Goal: Task Accomplishment & Management: Complete application form

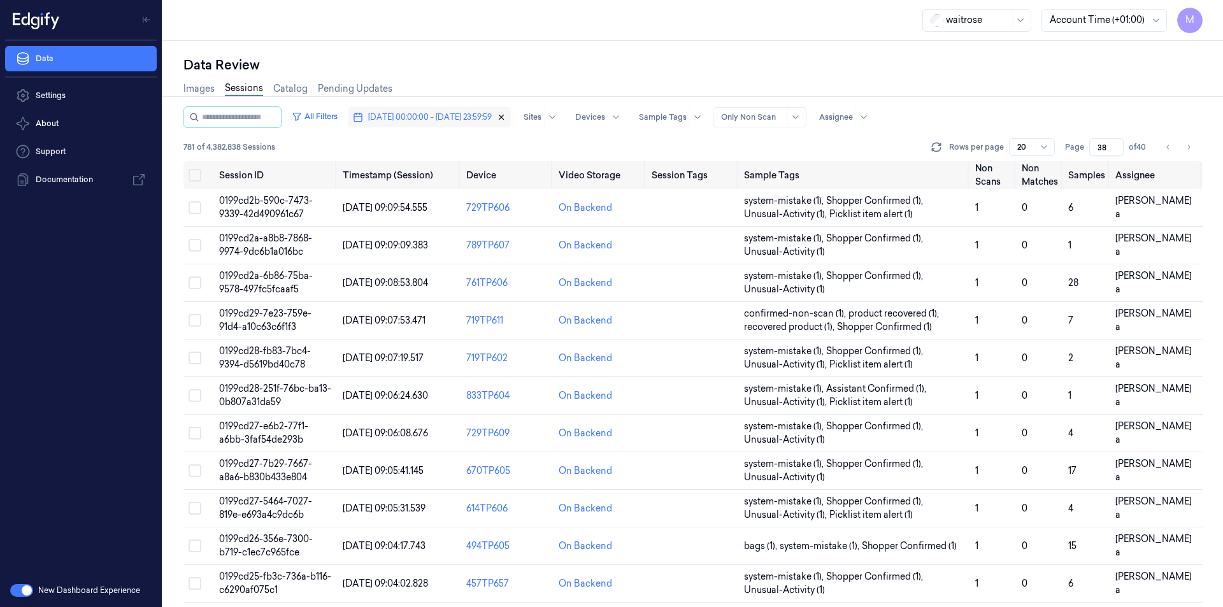
drag, startPoint x: 0, startPoint y: 0, endPoint x: 541, endPoint y: 117, distance: 553.3
click at [504, 117] on icon "button" at bounding box center [502, 117] width 4 height 4
type input "1"
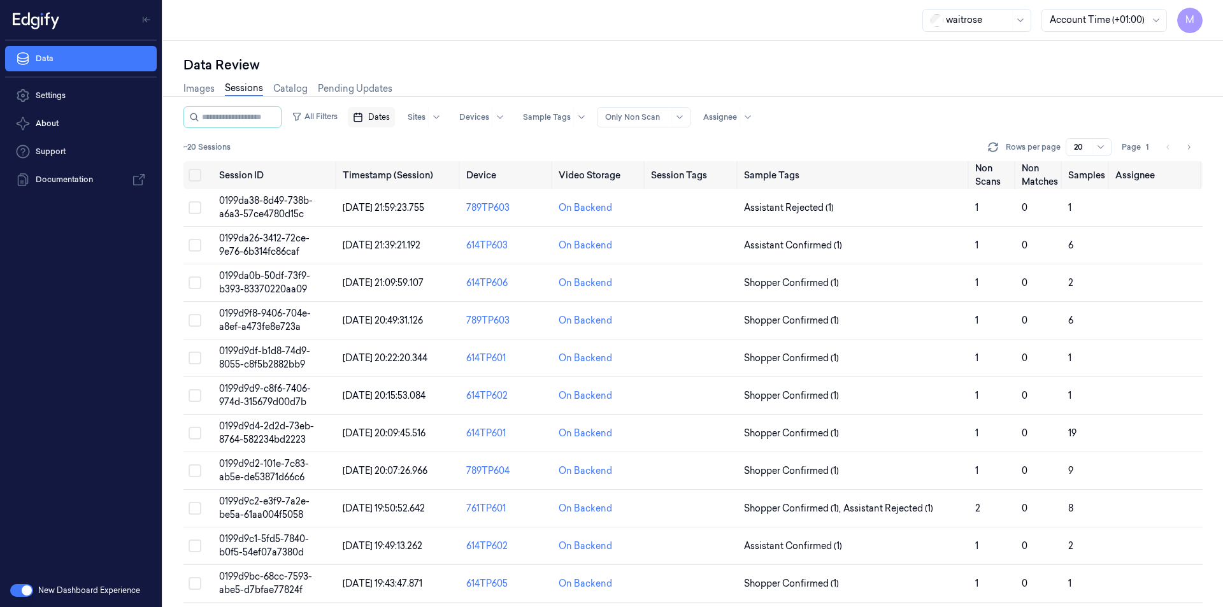
click at [390, 120] on span "Dates" at bounding box center [379, 116] width 22 height 11
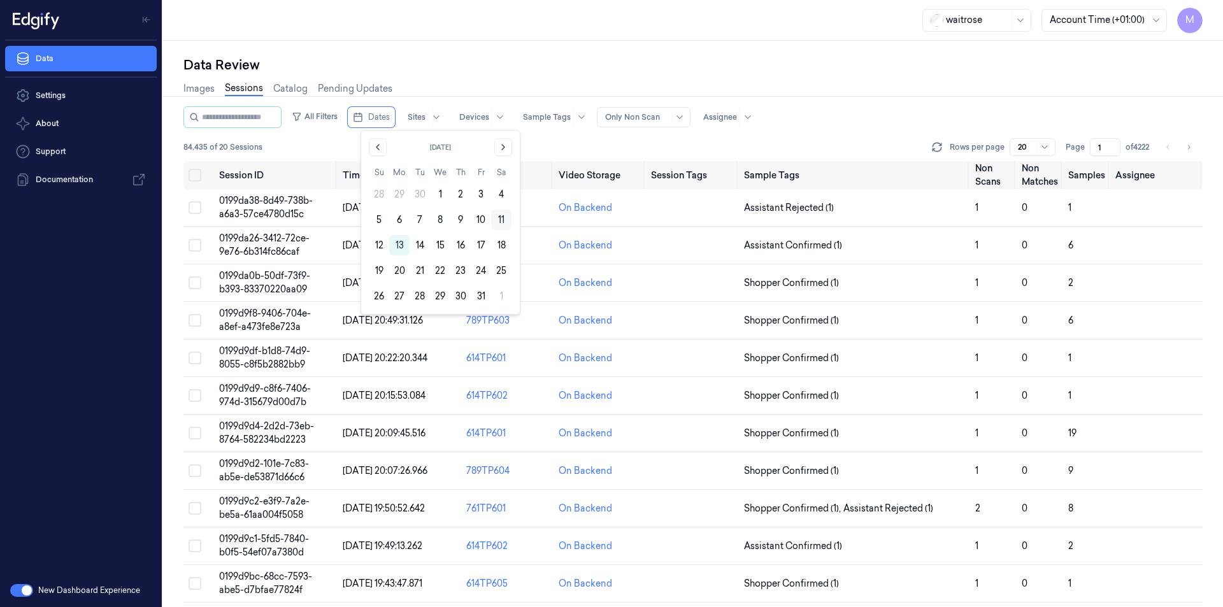
click at [500, 224] on button "11" at bounding box center [501, 220] width 20 height 20
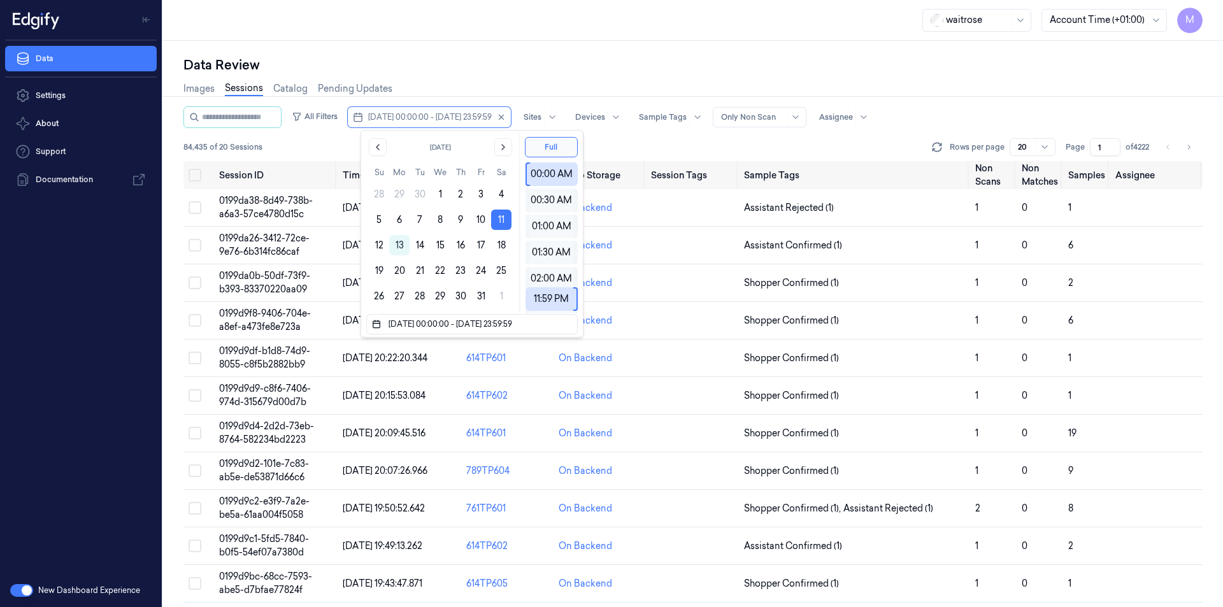
click at [500, 56] on div "Data Review" at bounding box center [692, 65] width 1019 height 18
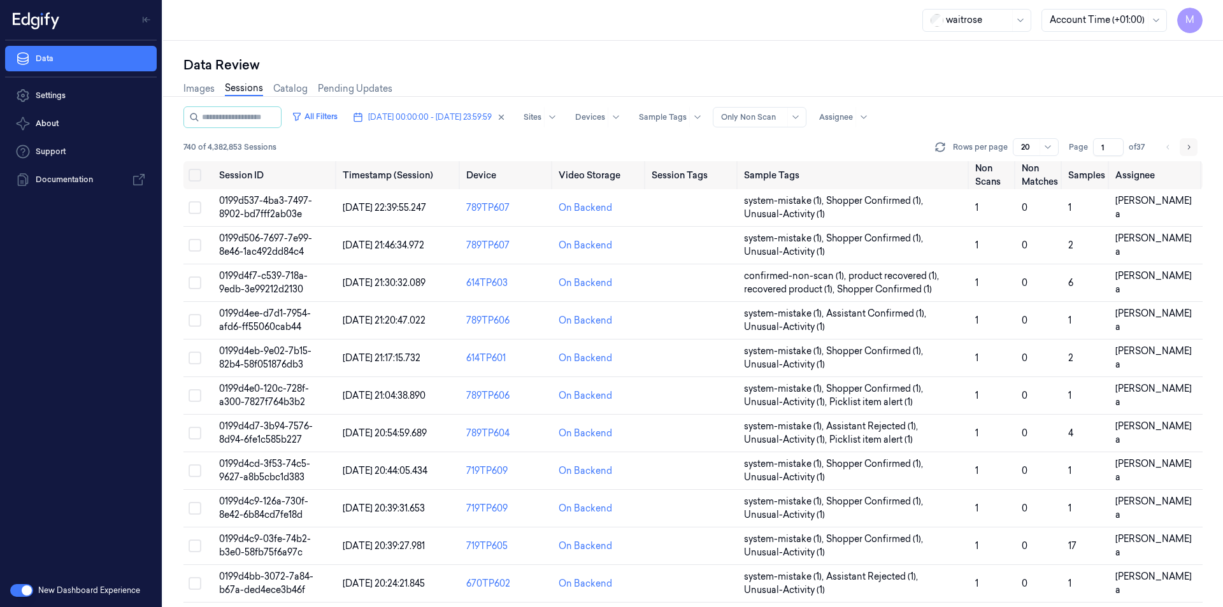
click at [1192, 151] on icon "Go to next page" at bounding box center [1189, 147] width 8 height 10
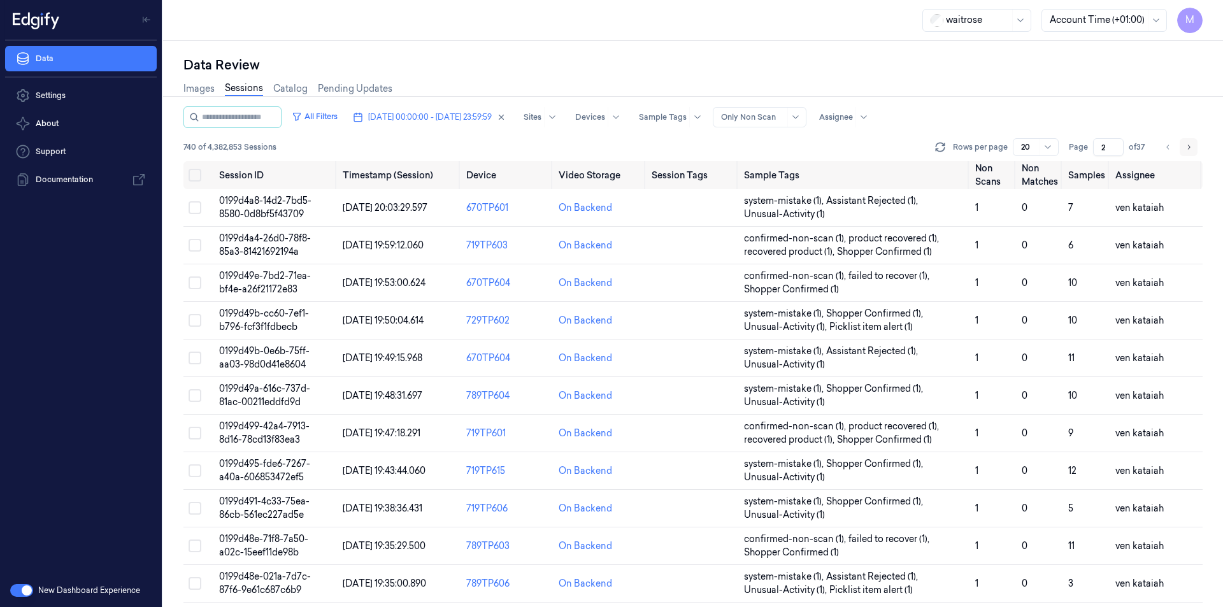
click at [1192, 151] on icon "Go to next page" at bounding box center [1189, 147] width 8 height 10
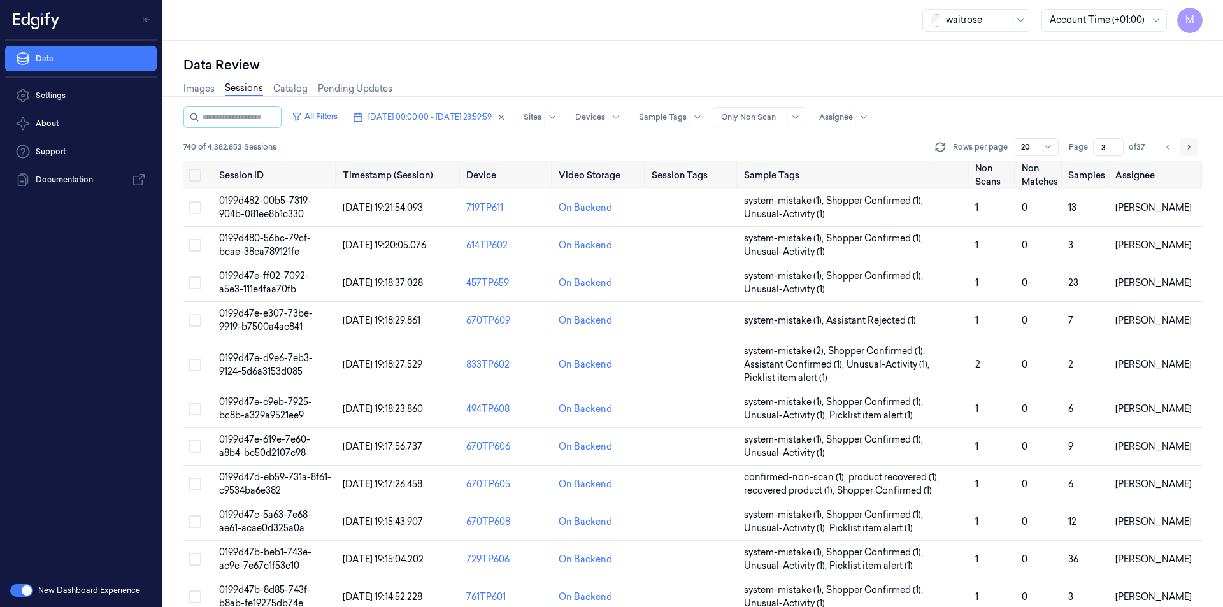
click at [1192, 151] on icon "Go to next page" at bounding box center [1189, 147] width 8 height 10
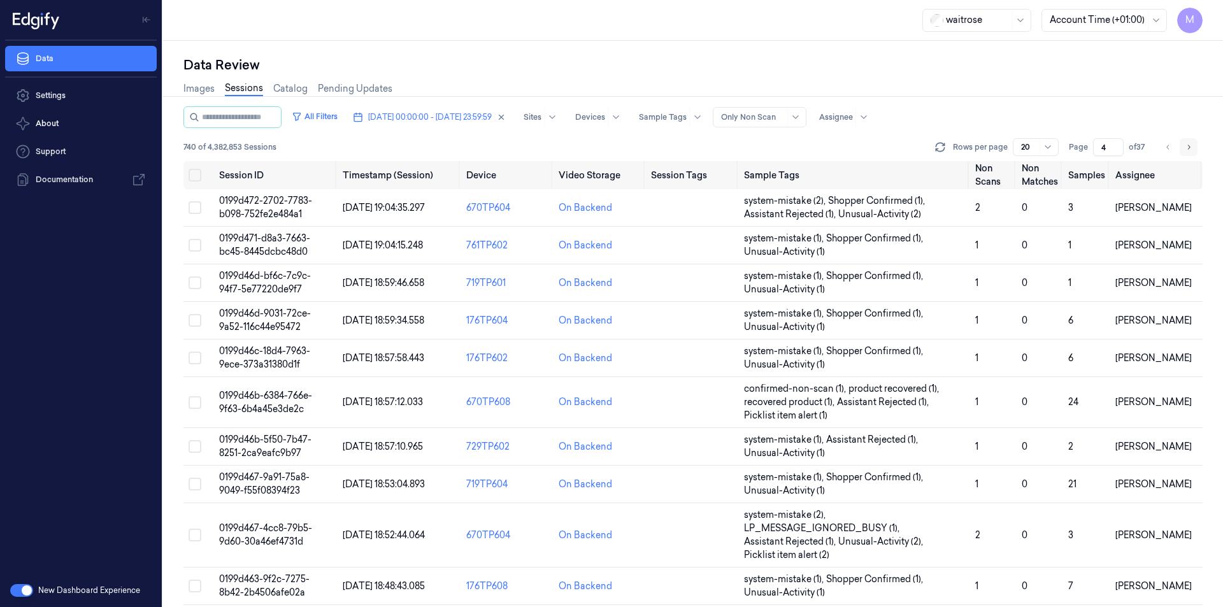
click at [1192, 151] on icon "Go to next page" at bounding box center [1189, 147] width 8 height 10
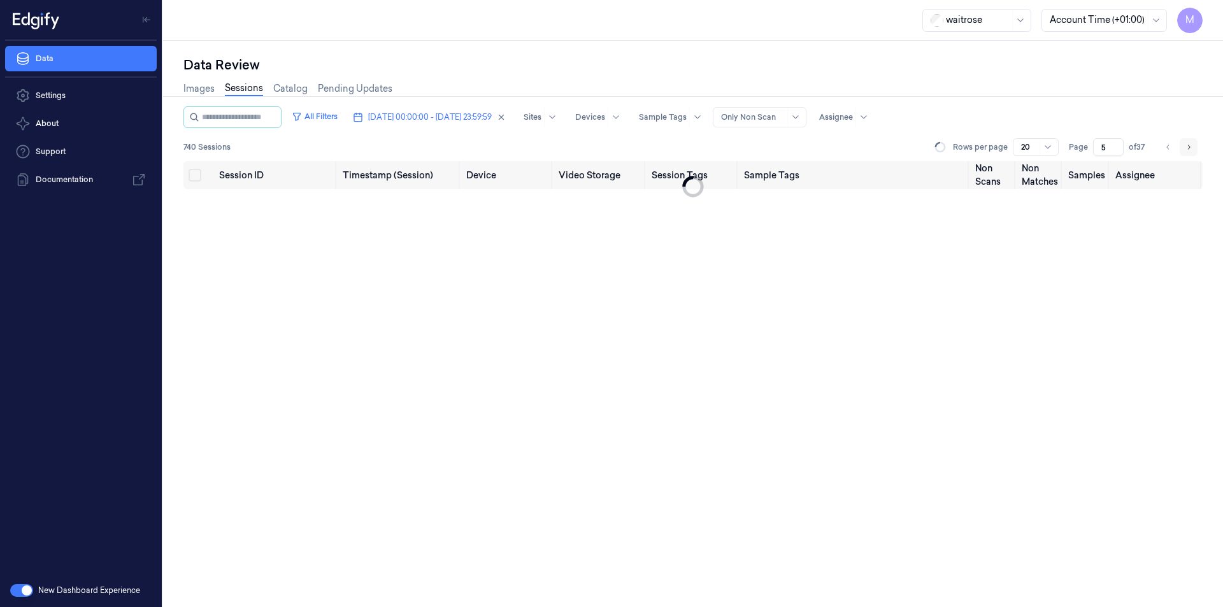
click at [1192, 151] on icon "Go to next page" at bounding box center [1189, 147] width 8 height 10
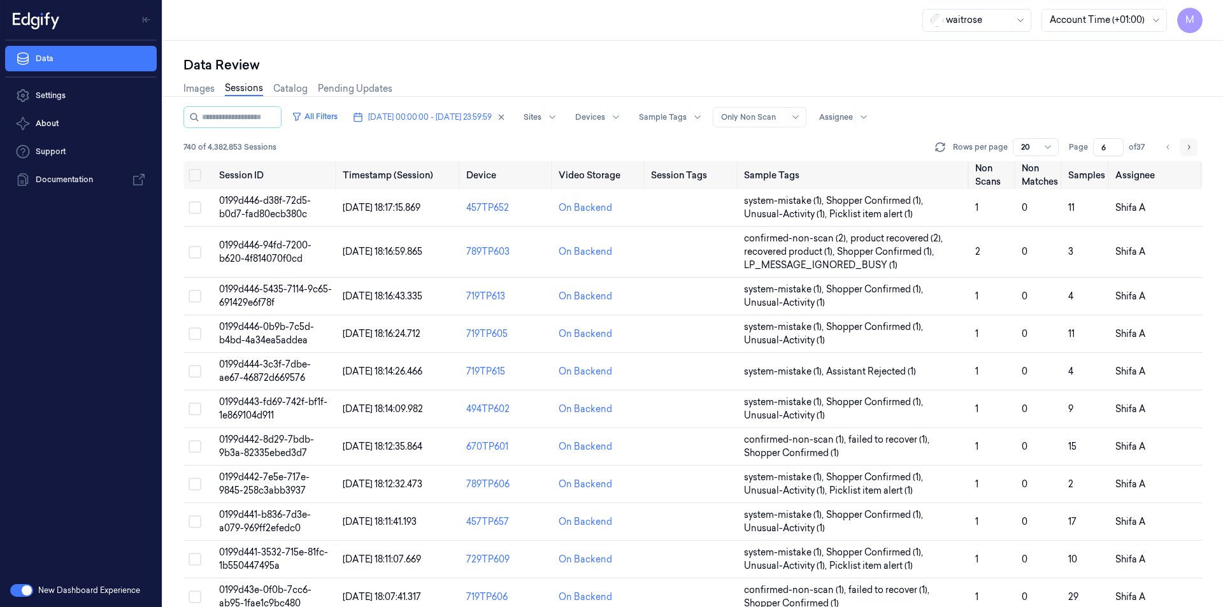
click at [1192, 151] on icon "Go to next page" at bounding box center [1189, 147] width 8 height 10
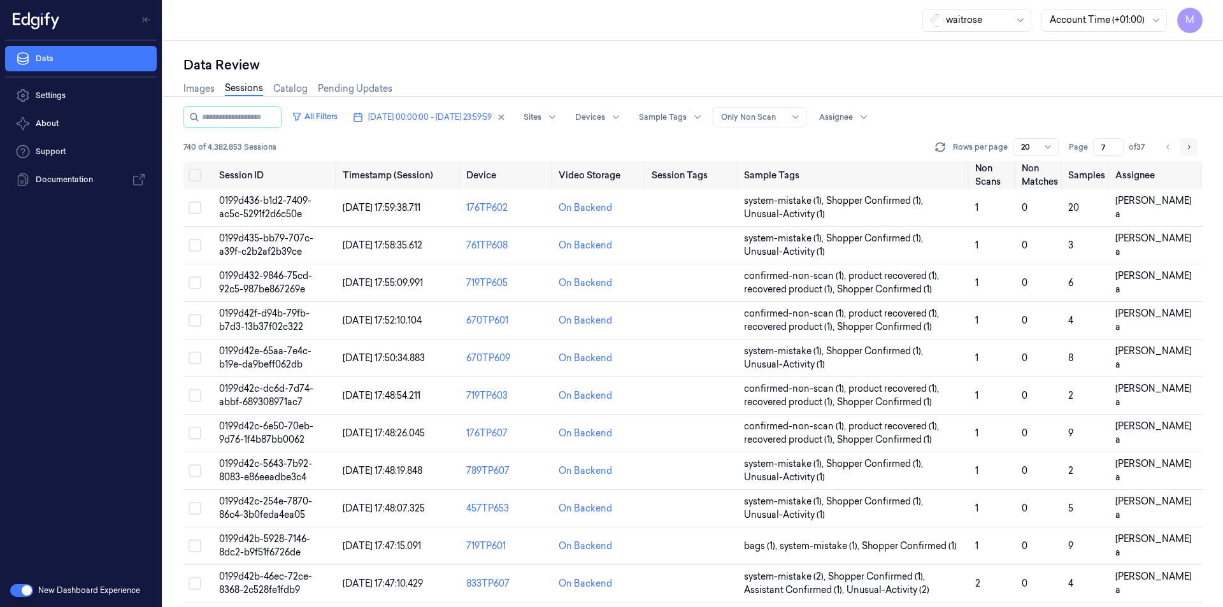
click at [1192, 151] on icon "Go to next page" at bounding box center [1189, 147] width 8 height 10
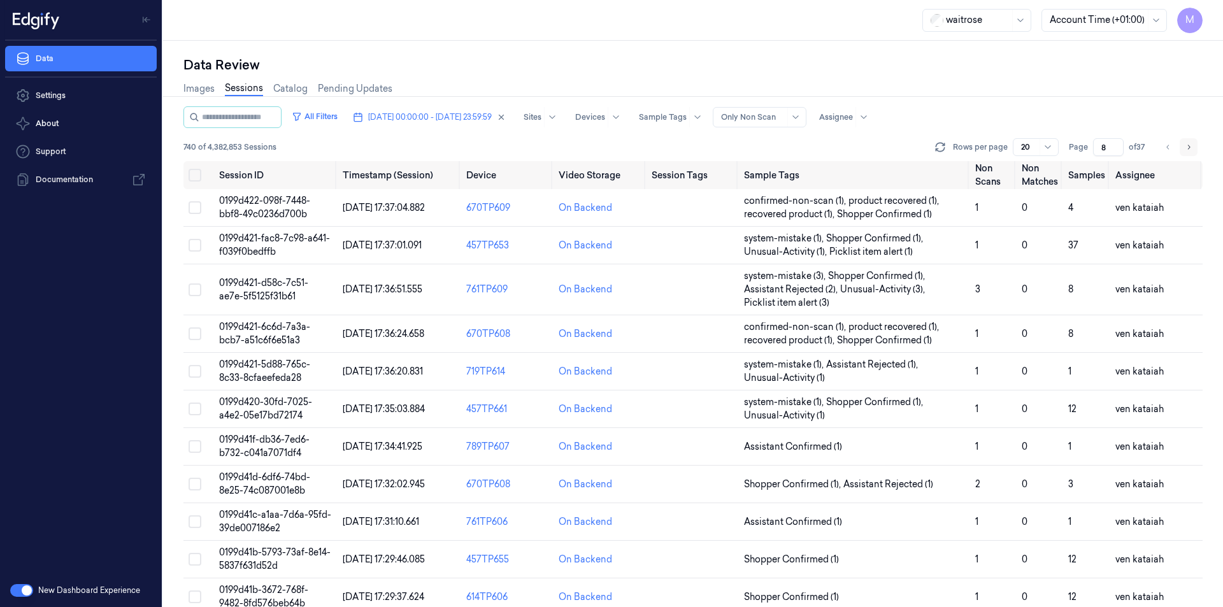
click at [1192, 151] on icon "Go to next page" at bounding box center [1189, 147] width 8 height 10
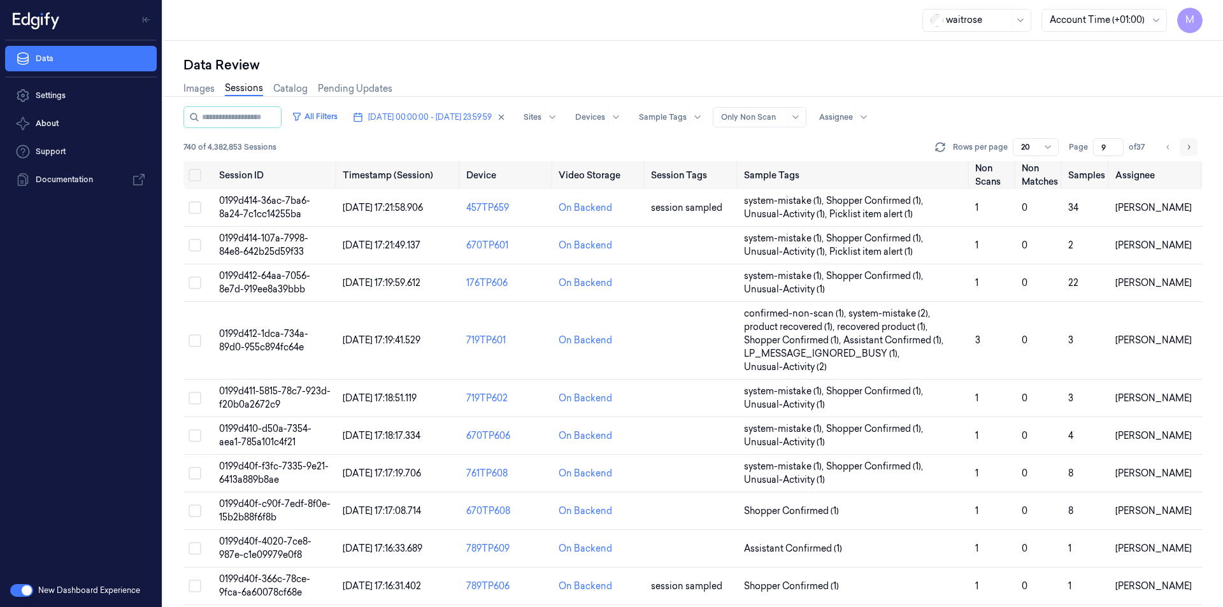
click at [1192, 151] on icon "Go to next page" at bounding box center [1189, 147] width 8 height 10
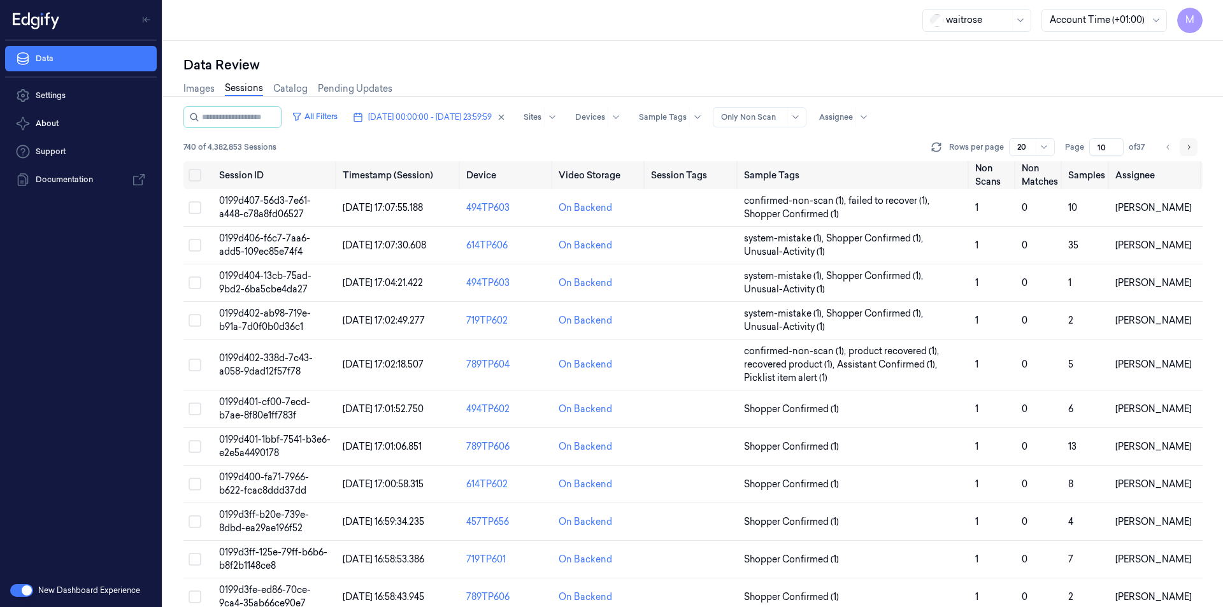
click at [1192, 151] on icon "Go to next page" at bounding box center [1189, 147] width 8 height 10
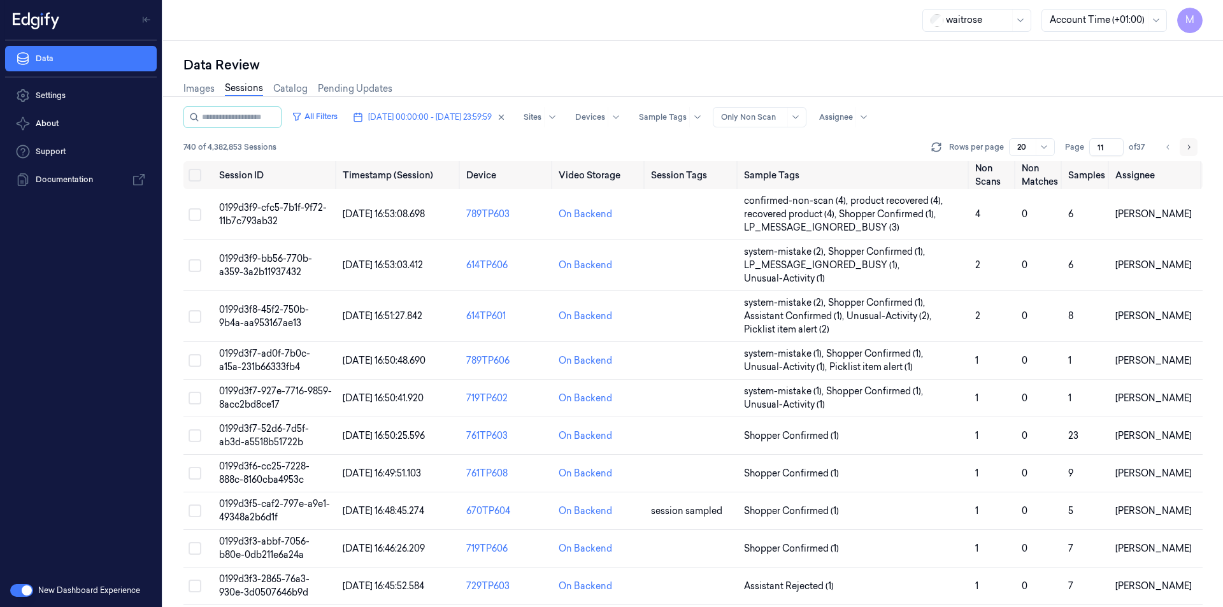
click at [1192, 151] on icon "Go to next page" at bounding box center [1189, 147] width 8 height 10
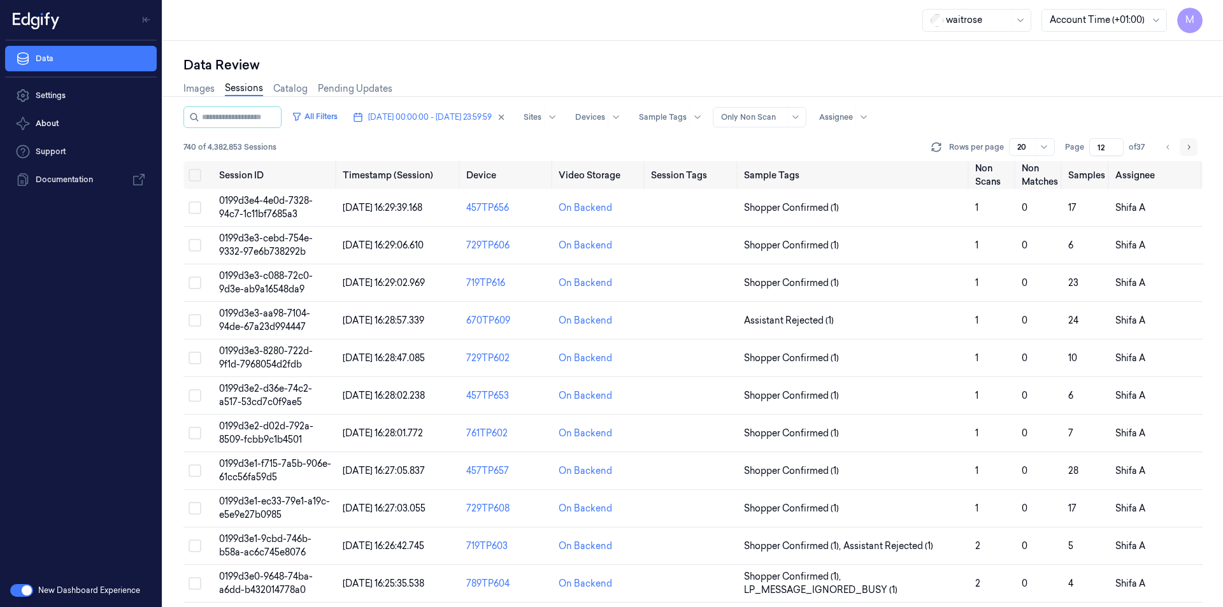
click at [1192, 151] on icon "Go to next page" at bounding box center [1189, 147] width 8 height 10
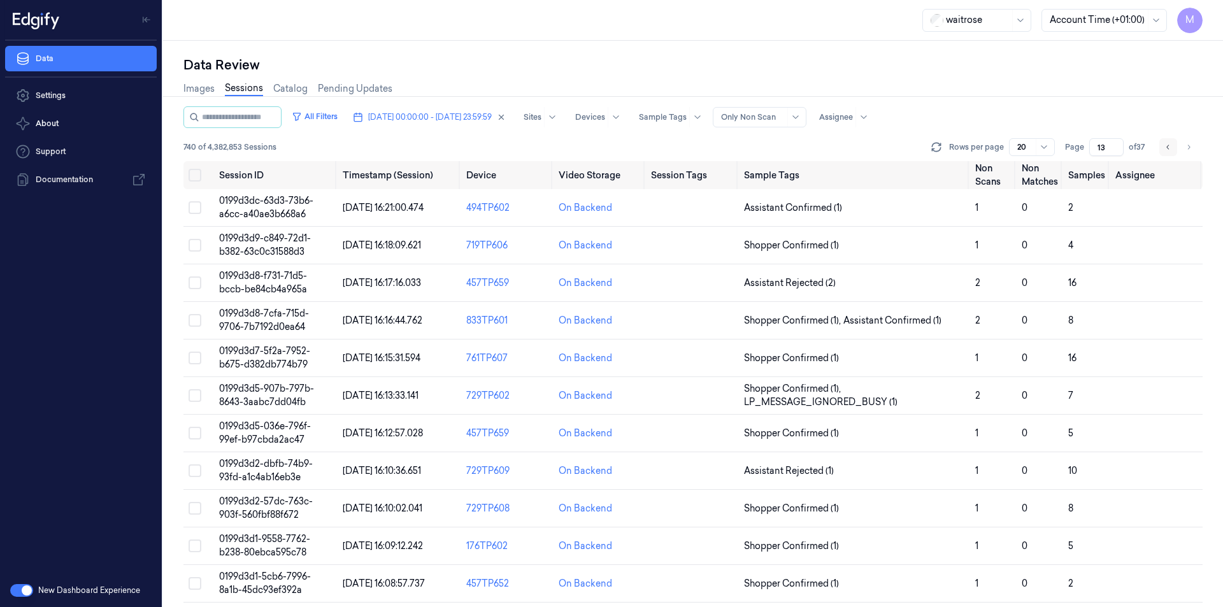
click at [1167, 148] on icon "Go to previous page" at bounding box center [1169, 147] width 8 height 10
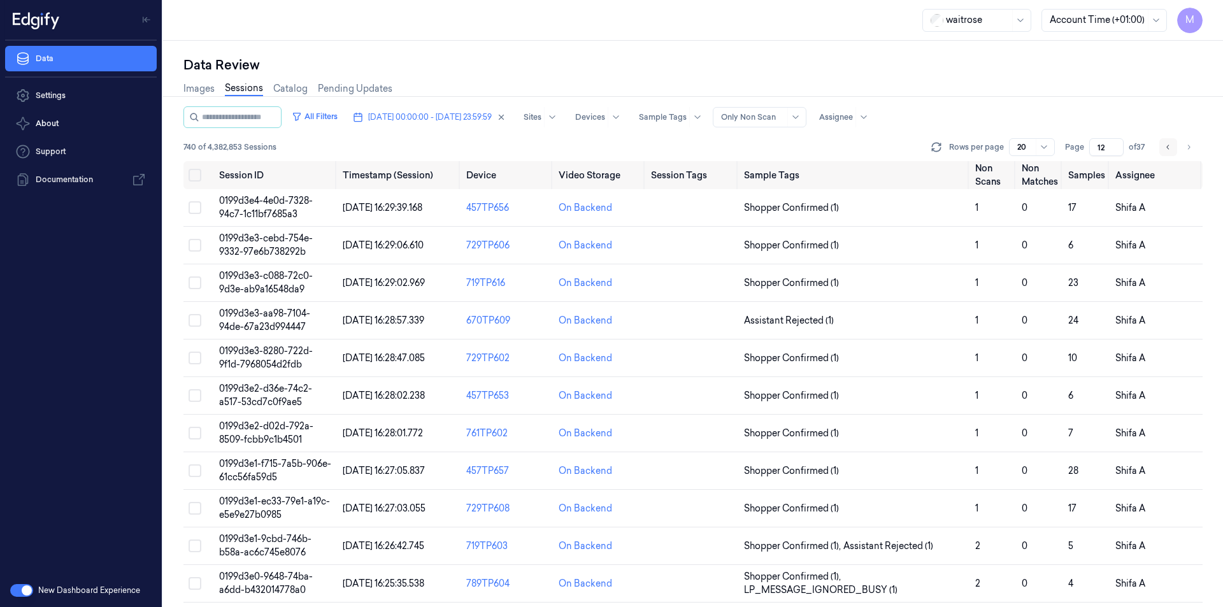
click at [1167, 148] on icon "Go to previous page" at bounding box center [1169, 147] width 8 height 10
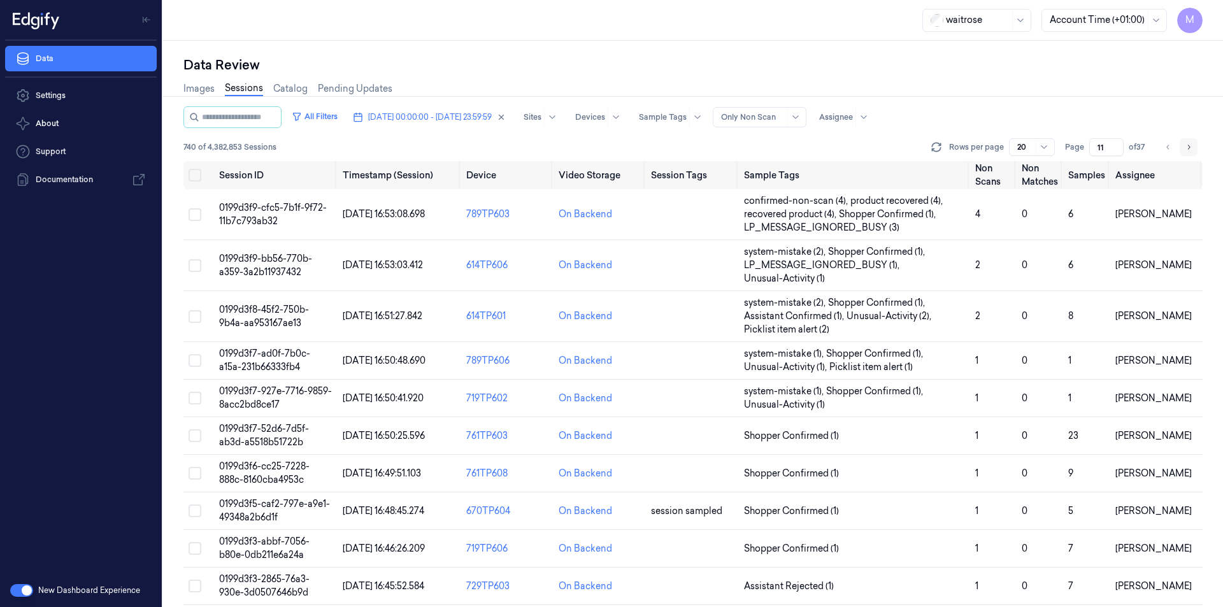
click at [1190, 150] on icon "Go to next page" at bounding box center [1189, 147] width 8 height 10
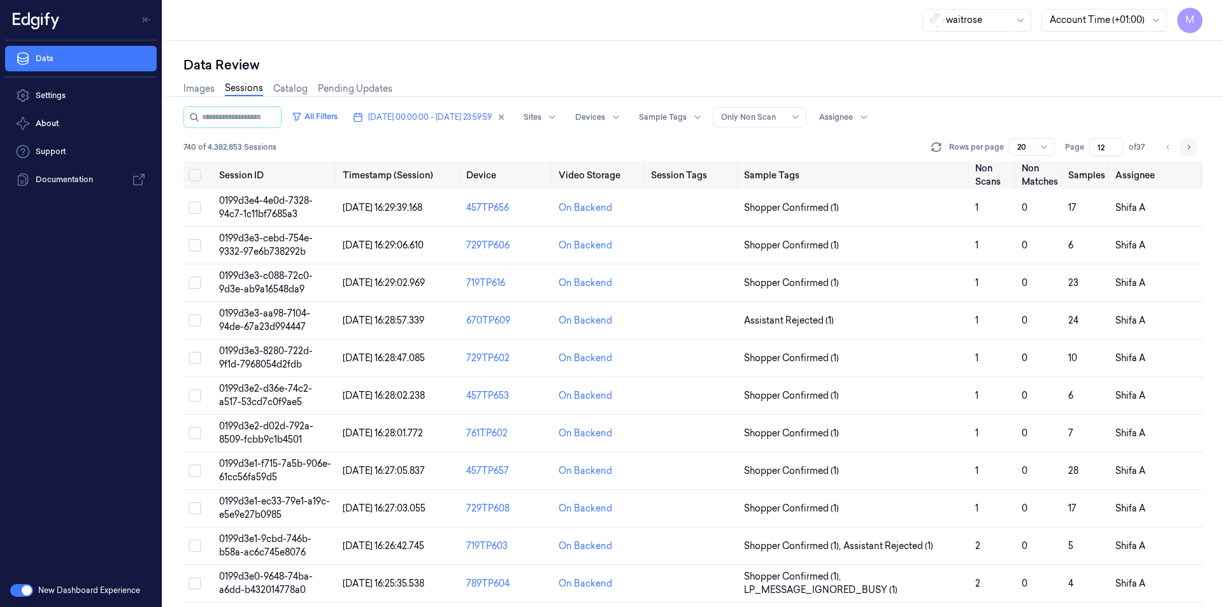
click at [1190, 150] on icon "Go to next page" at bounding box center [1189, 147] width 8 height 10
type input "13"
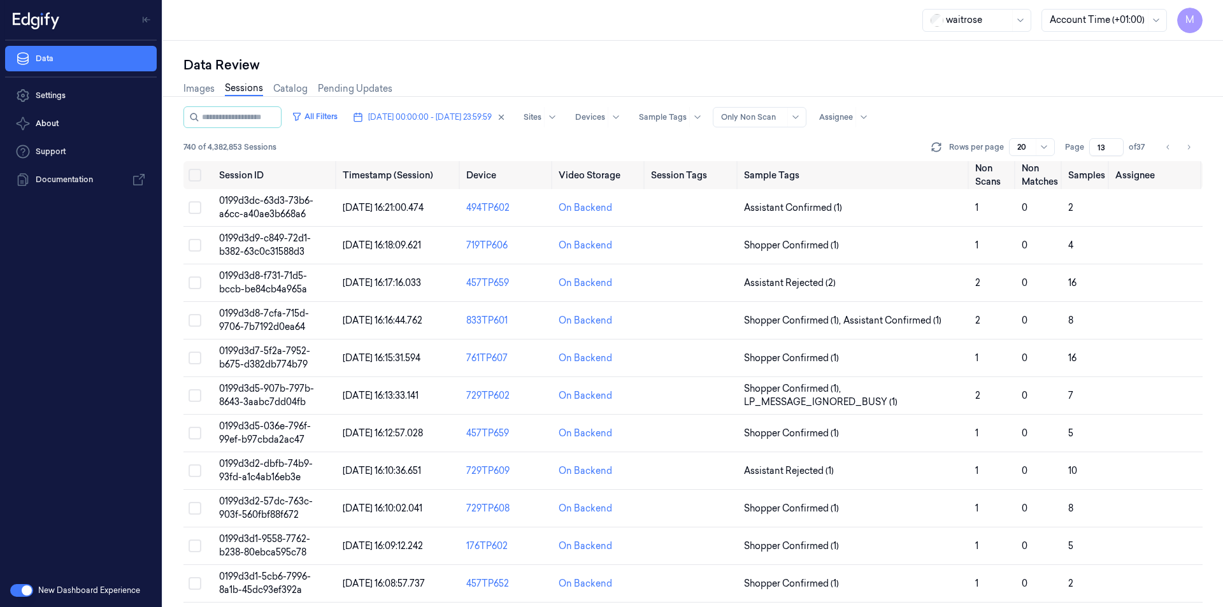
click at [964, 89] on div "Images Sessions Catalog Pending Updates" at bounding box center [692, 90] width 1019 height 32
click at [197, 174] on button "Select all" at bounding box center [195, 175] width 13 height 13
click at [194, 178] on button "Select all" at bounding box center [195, 175] width 13 height 13
click at [196, 174] on button "Select all" at bounding box center [195, 175] width 13 height 13
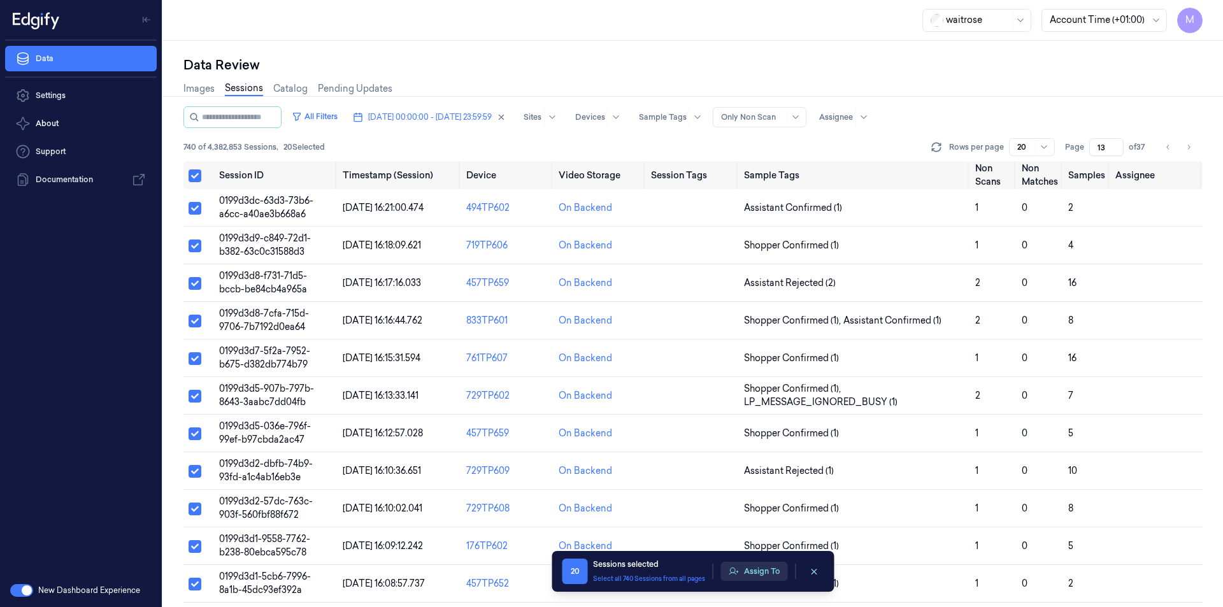
click at [766, 567] on button "Assign To" at bounding box center [754, 571] width 67 height 19
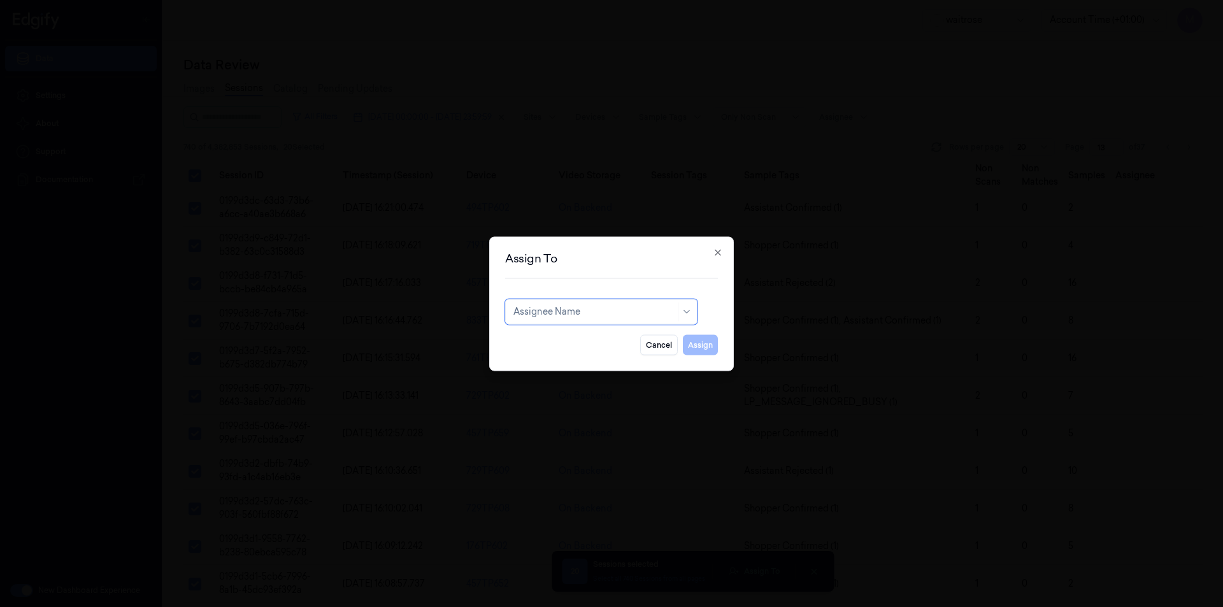
click at [660, 309] on div at bounding box center [595, 311] width 162 height 13
type input "ch"
click at [545, 361] on div "[PERSON_NAME] a" at bounding box center [555, 361] width 83 height 13
click at [693, 343] on button "Assign" at bounding box center [700, 344] width 35 height 20
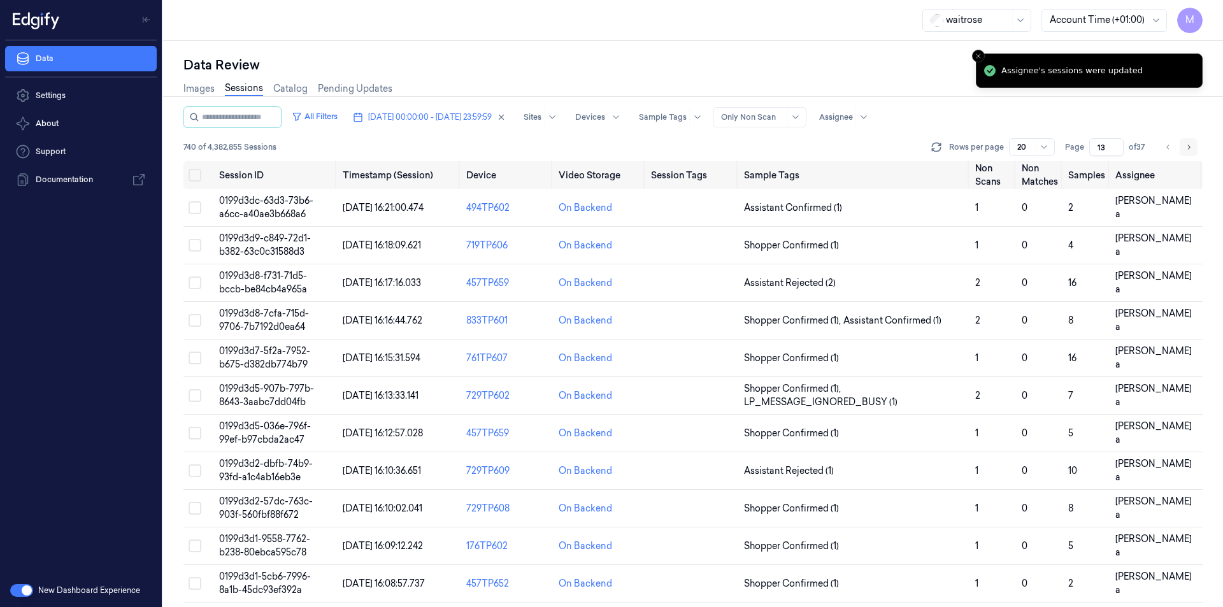
click at [1189, 148] on icon "Go to next page" at bounding box center [1189, 147] width 3 height 4
type input "14"
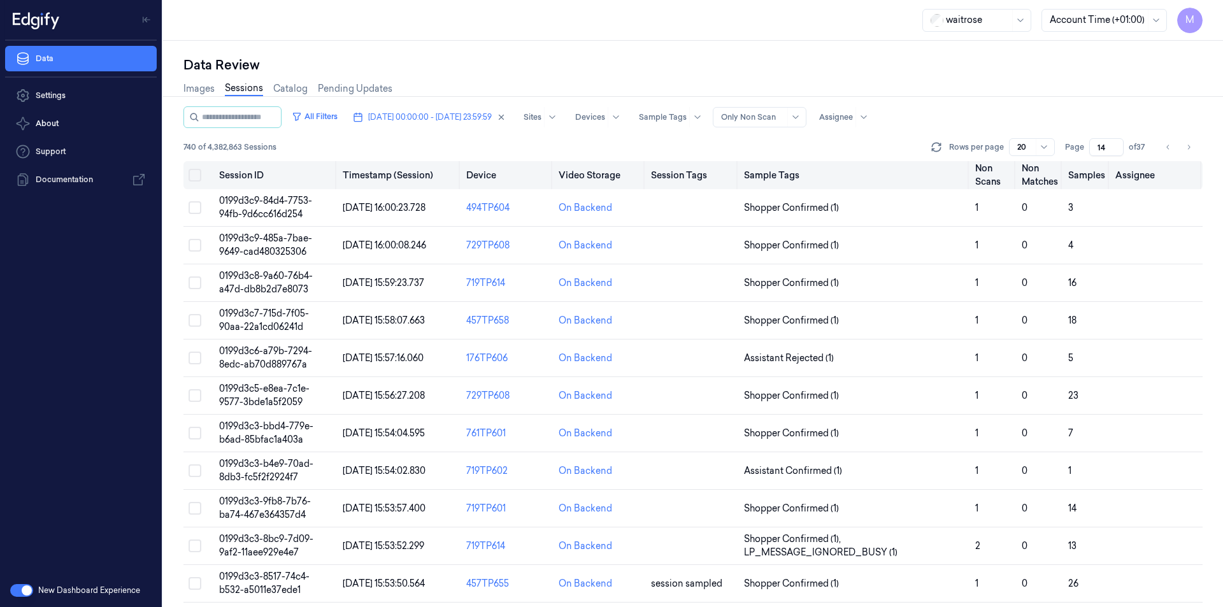
click at [194, 175] on button "Select all" at bounding box center [195, 175] width 13 height 13
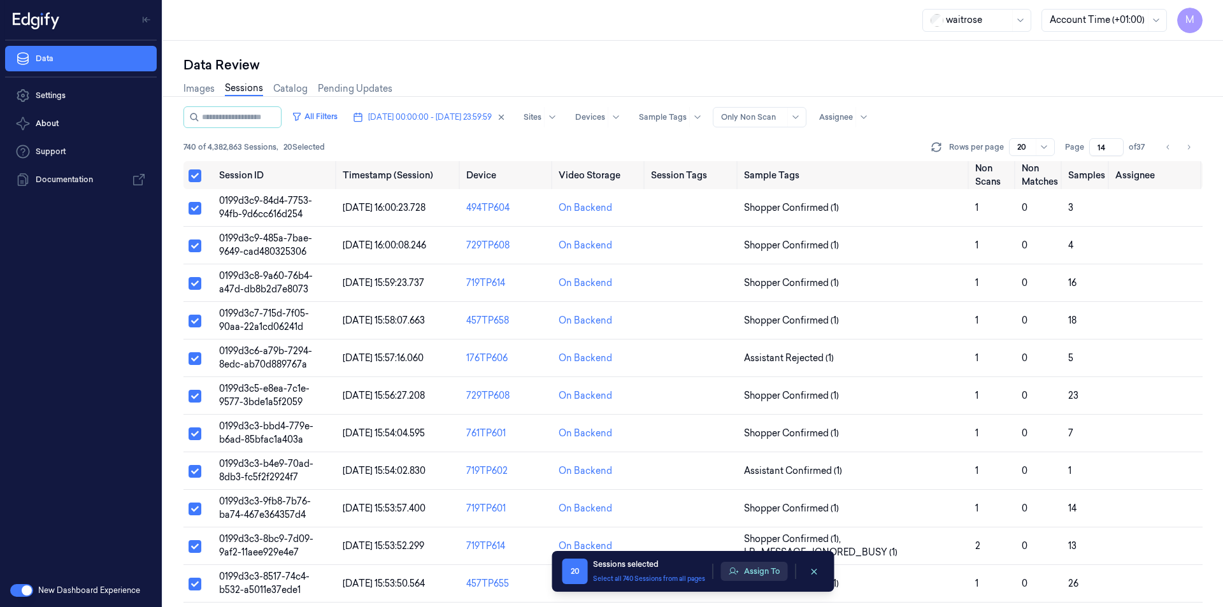
click at [755, 566] on button "Assign To" at bounding box center [754, 571] width 67 height 19
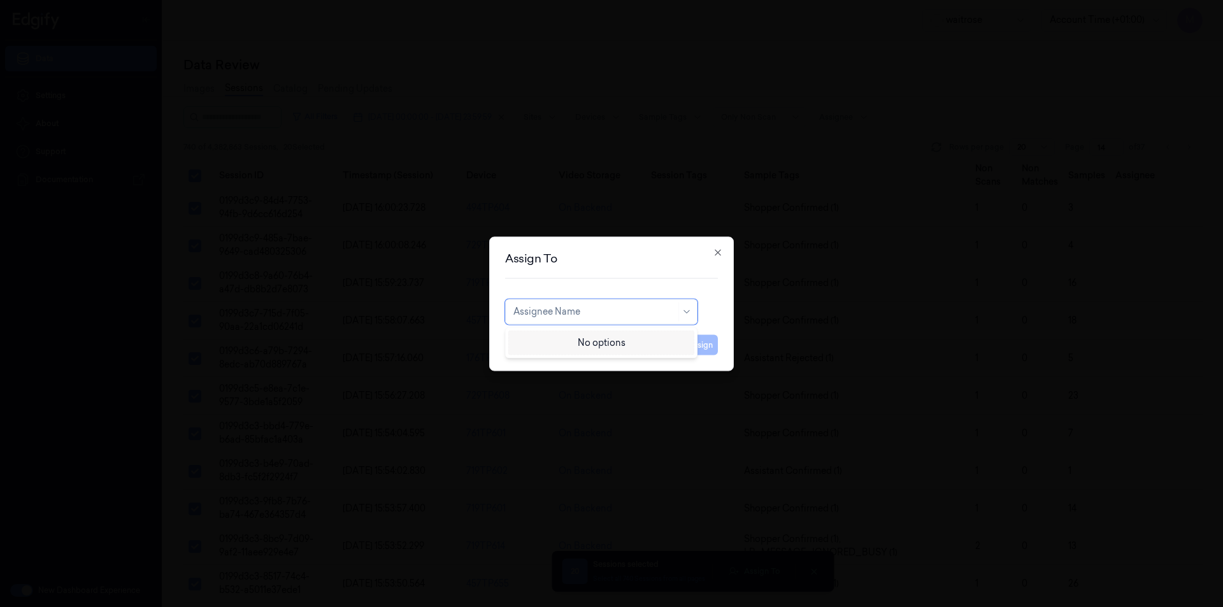
click at [619, 315] on div at bounding box center [595, 311] width 162 height 13
type input "ven"
drag, startPoint x: 547, startPoint y: 336, endPoint x: 647, endPoint y: 347, distance: 100.6
click at [548, 336] on div "ven kataiah" at bounding box center [538, 340] width 48 height 13
click at [694, 345] on button "Assign" at bounding box center [700, 344] width 35 height 20
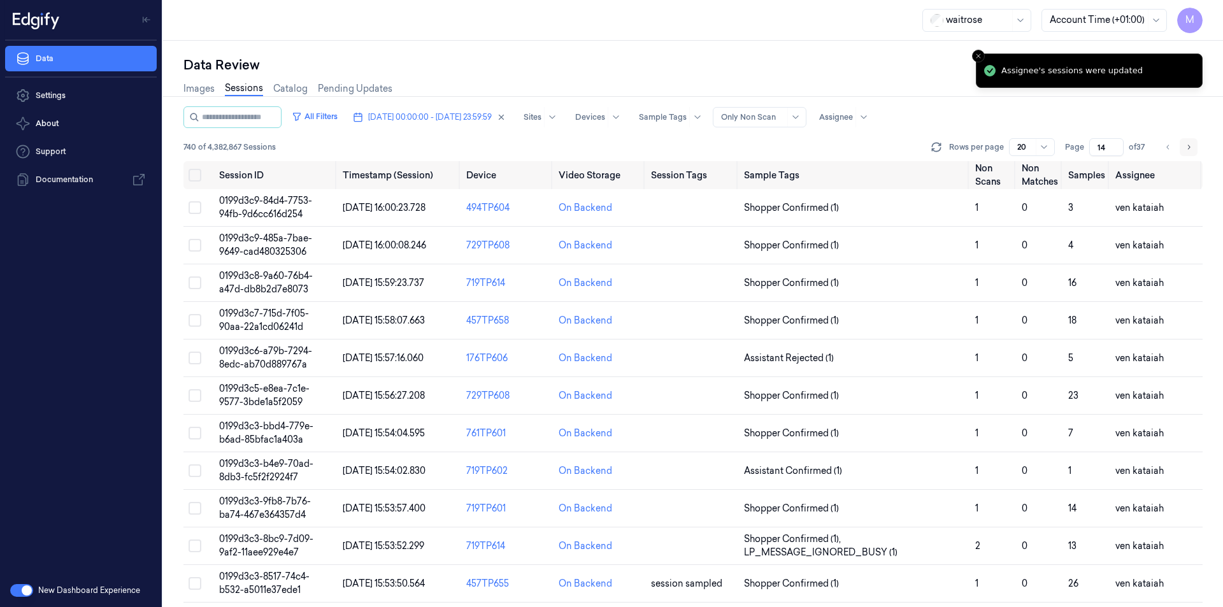
click at [1190, 147] on icon "Go to next page" at bounding box center [1189, 147] width 3 height 4
type input "15"
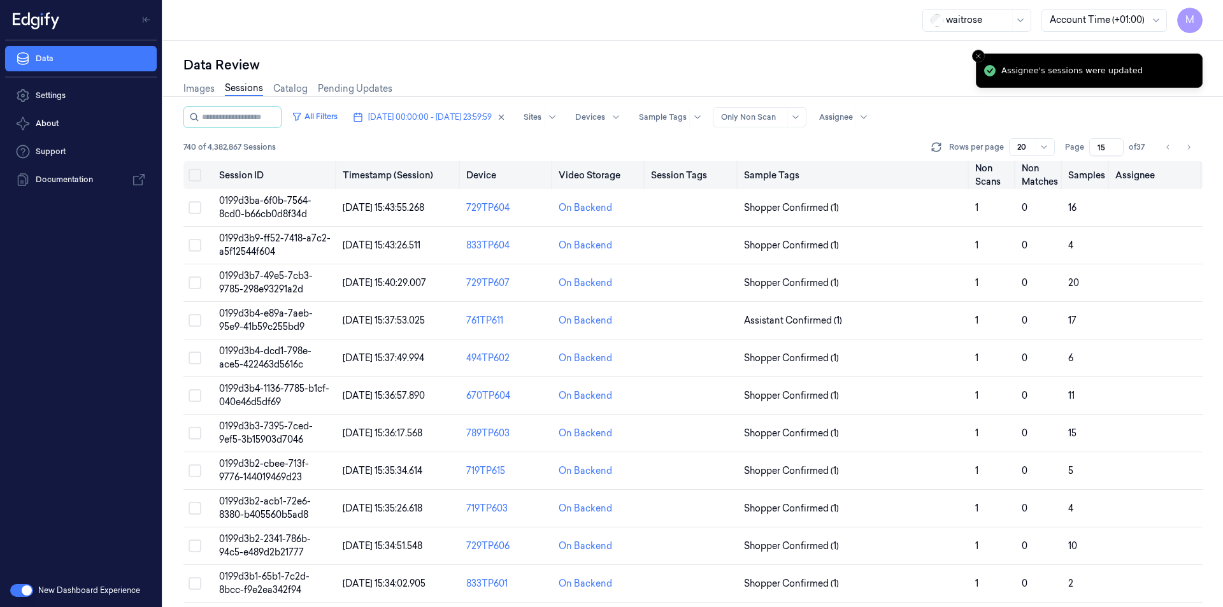
click at [196, 178] on button "Select all" at bounding box center [195, 175] width 13 height 13
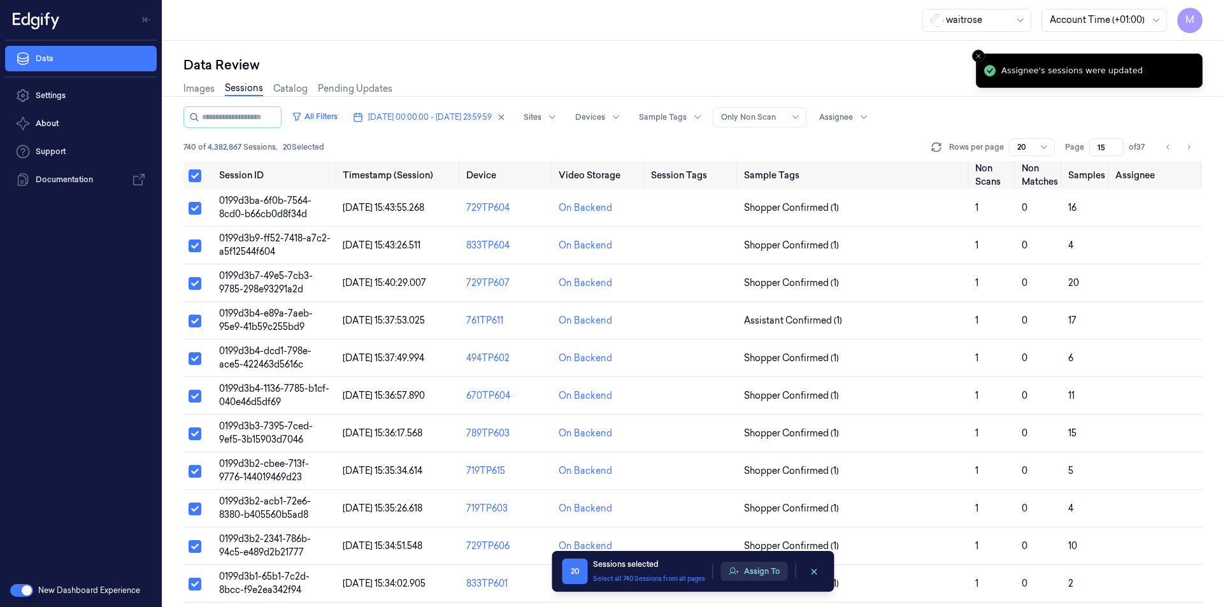
click at [767, 564] on button "Assign To" at bounding box center [754, 571] width 67 height 19
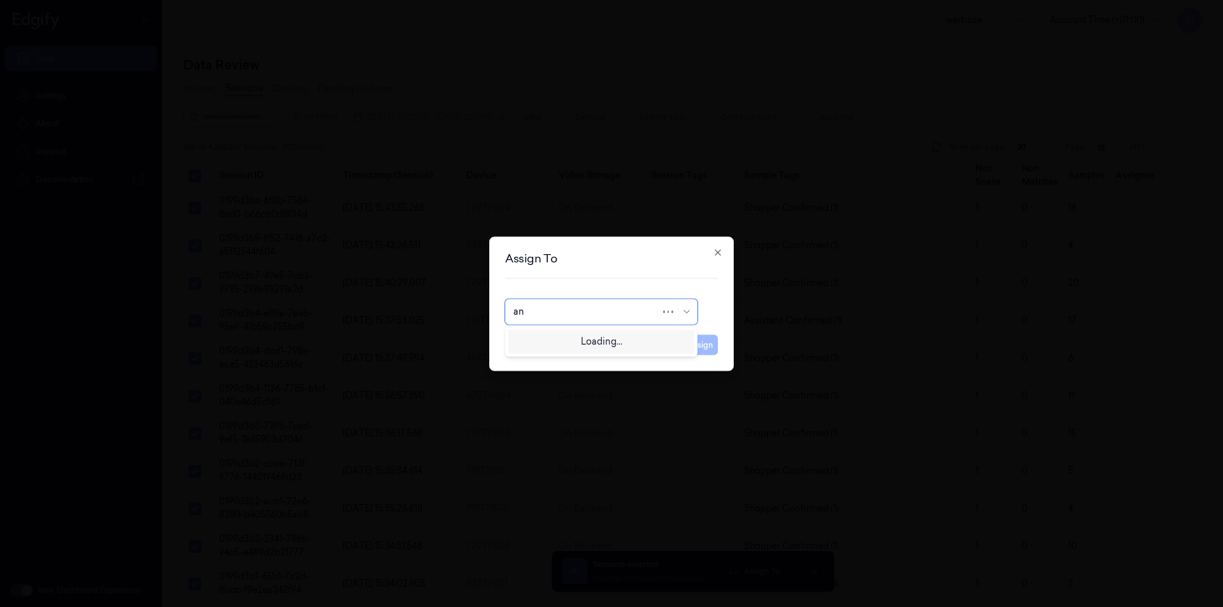
type input "ank"
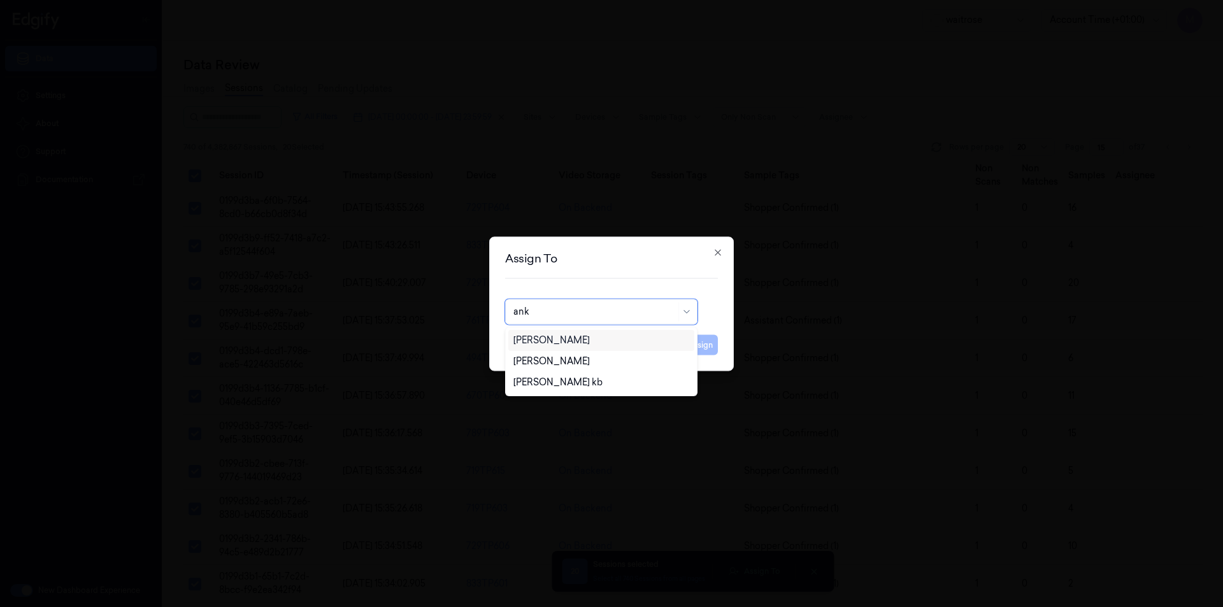
click at [549, 336] on div "[PERSON_NAME]" at bounding box center [552, 340] width 76 height 13
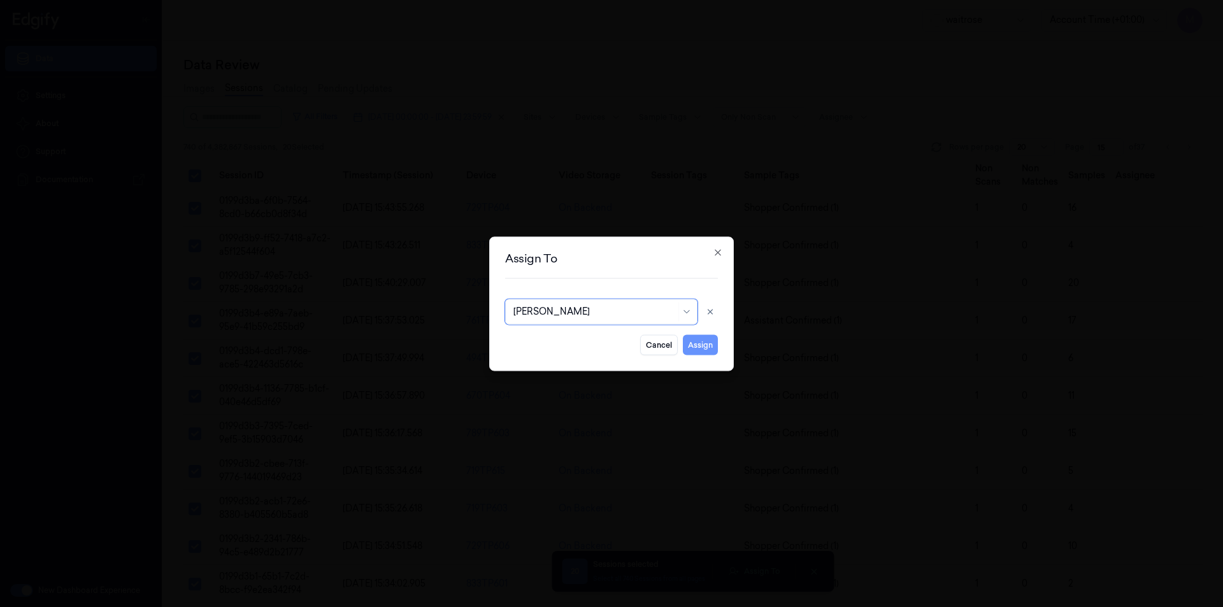
click at [708, 349] on button "Assign" at bounding box center [700, 344] width 35 height 20
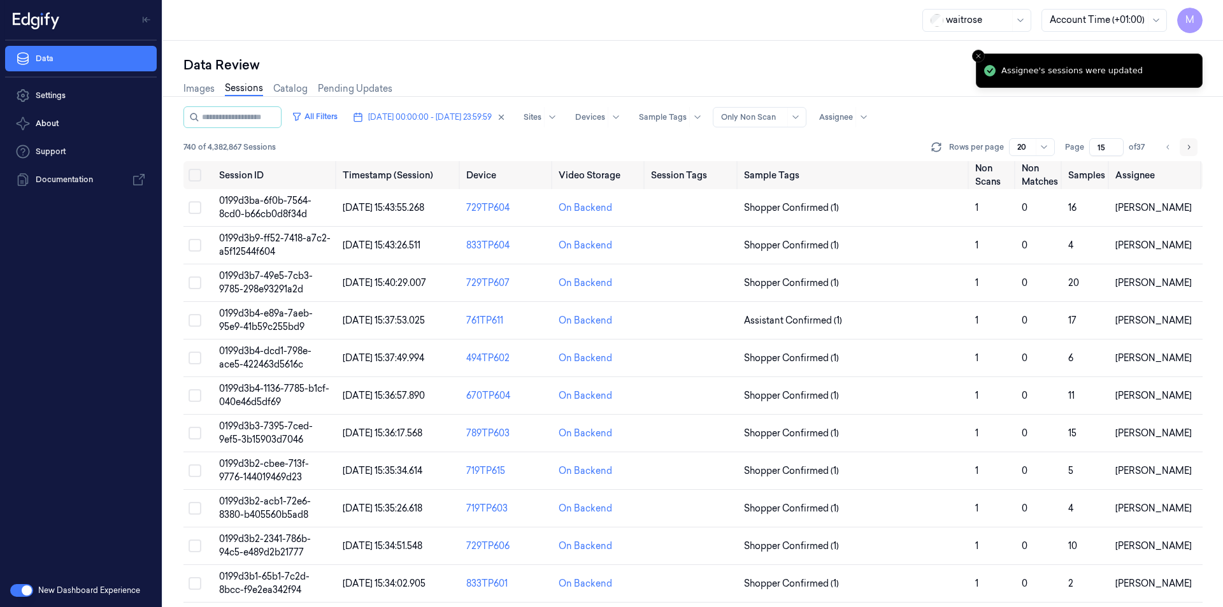
click at [1193, 145] on button "Go to next page" at bounding box center [1189, 147] width 18 height 18
type input "16"
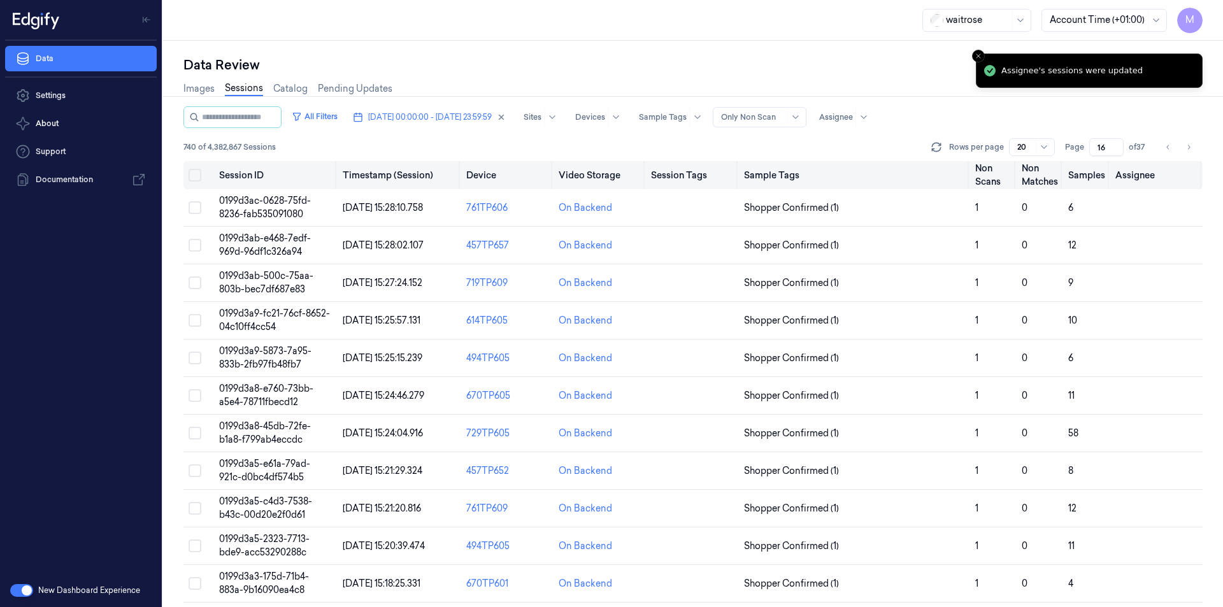
click at [197, 177] on button "Select all" at bounding box center [195, 175] width 13 height 13
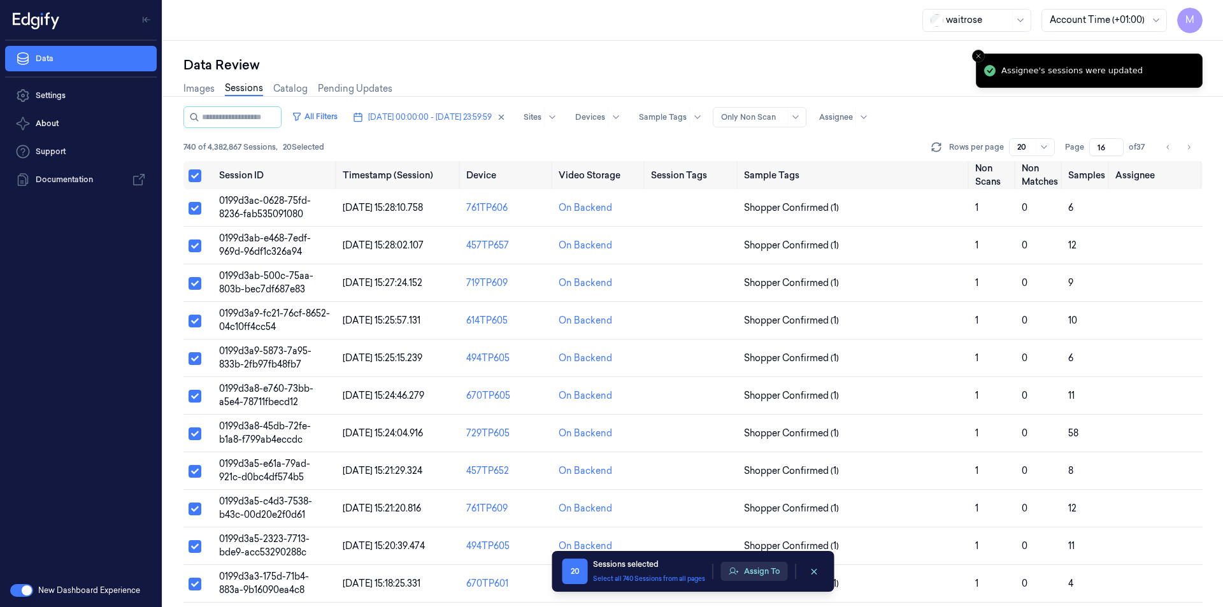
click at [756, 569] on button "Assign To" at bounding box center [754, 571] width 67 height 19
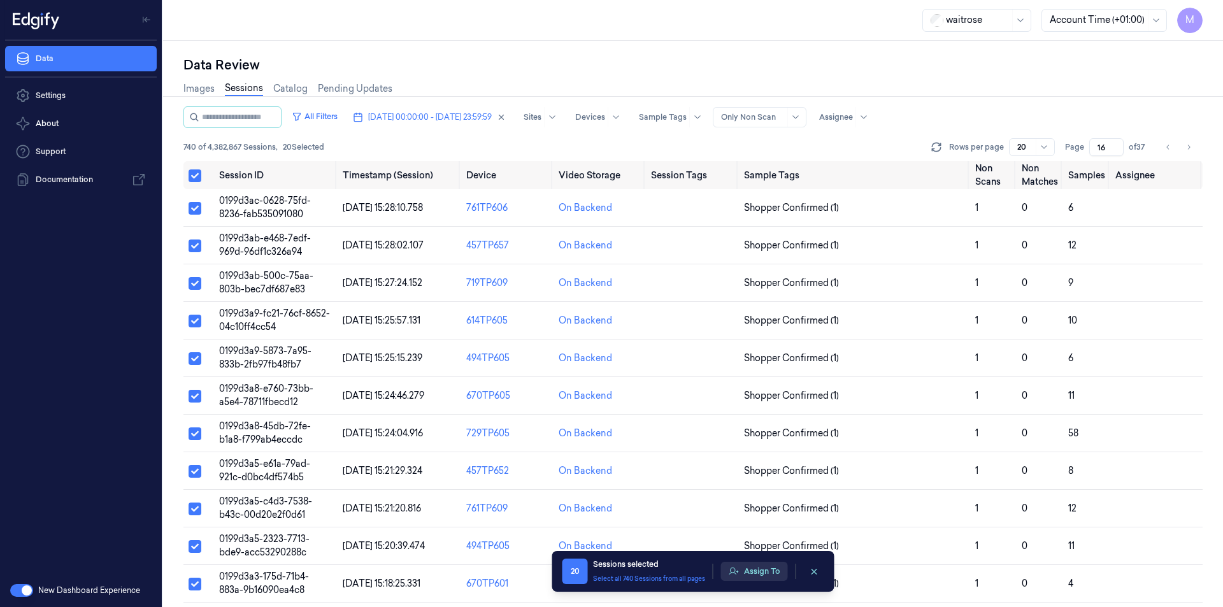
click at [746, 568] on button "Assign To" at bounding box center [754, 571] width 67 height 19
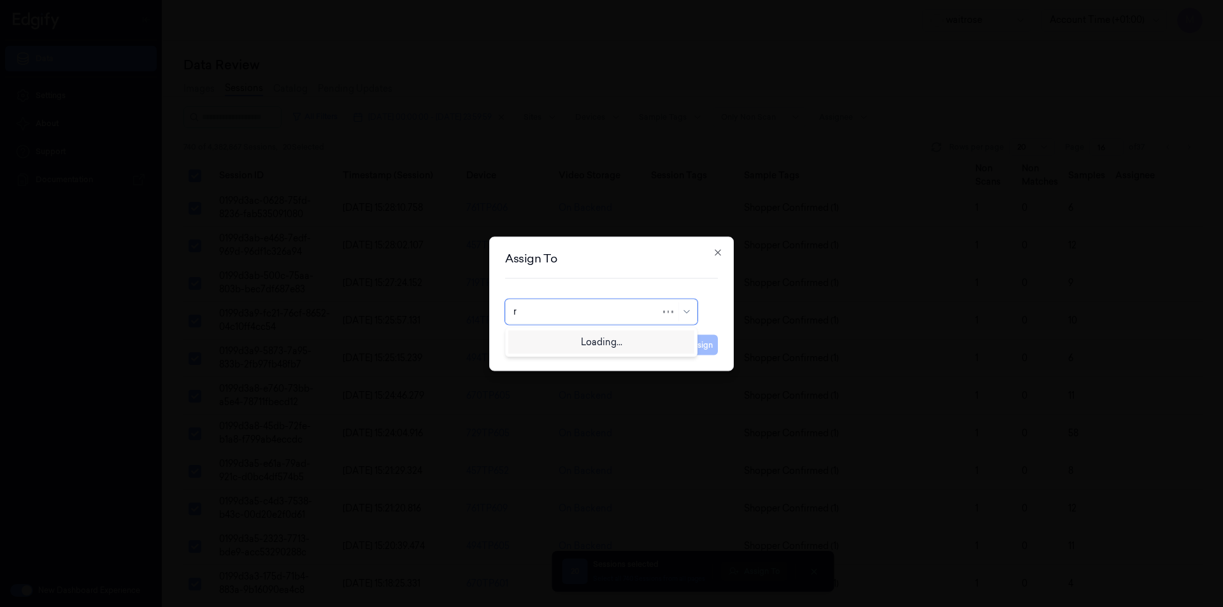
type input "ro"
click at [563, 347] on div "[PERSON_NAME]" at bounding box center [601, 340] width 186 height 21
click at [703, 350] on button "Assign" at bounding box center [700, 344] width 35 height 20
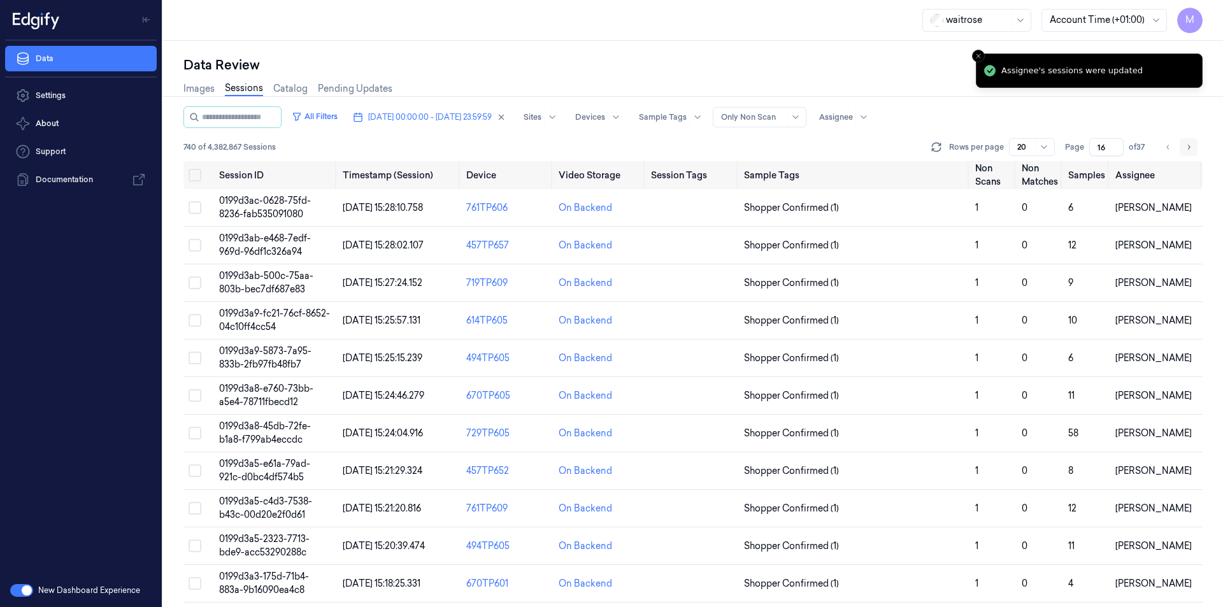
click at [1185, 145] on icon "Go to next page" at bounding box center [1189, 147] width 8 height 10
type input "17"
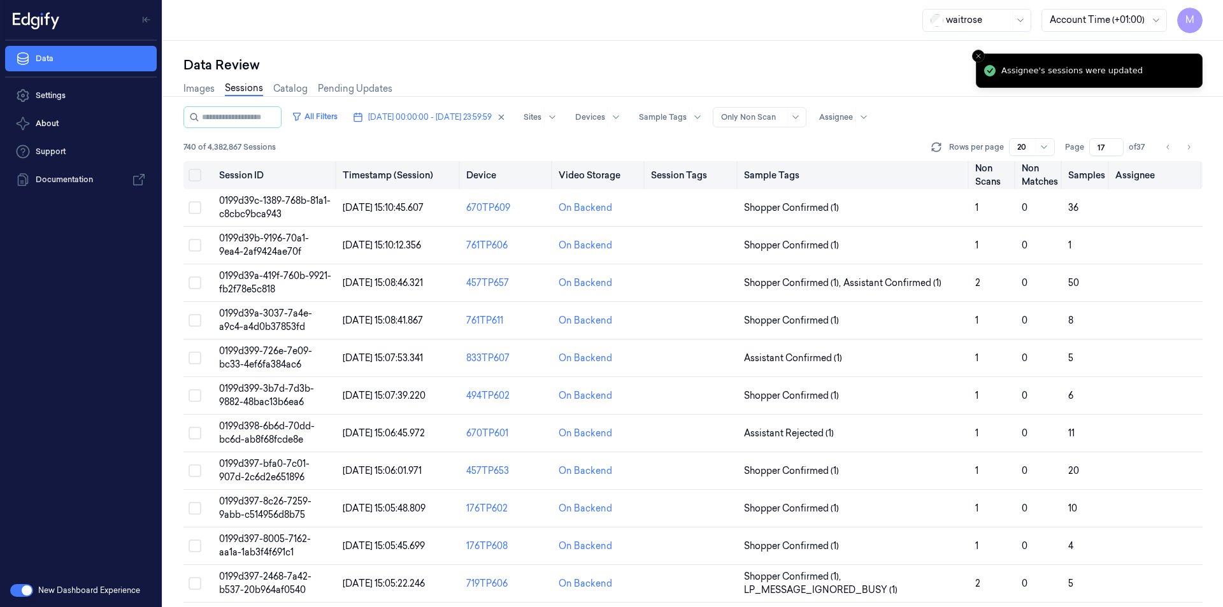
click at [192, 176] on button "Select all" at bounding box center [195, 175] width 13 height 13
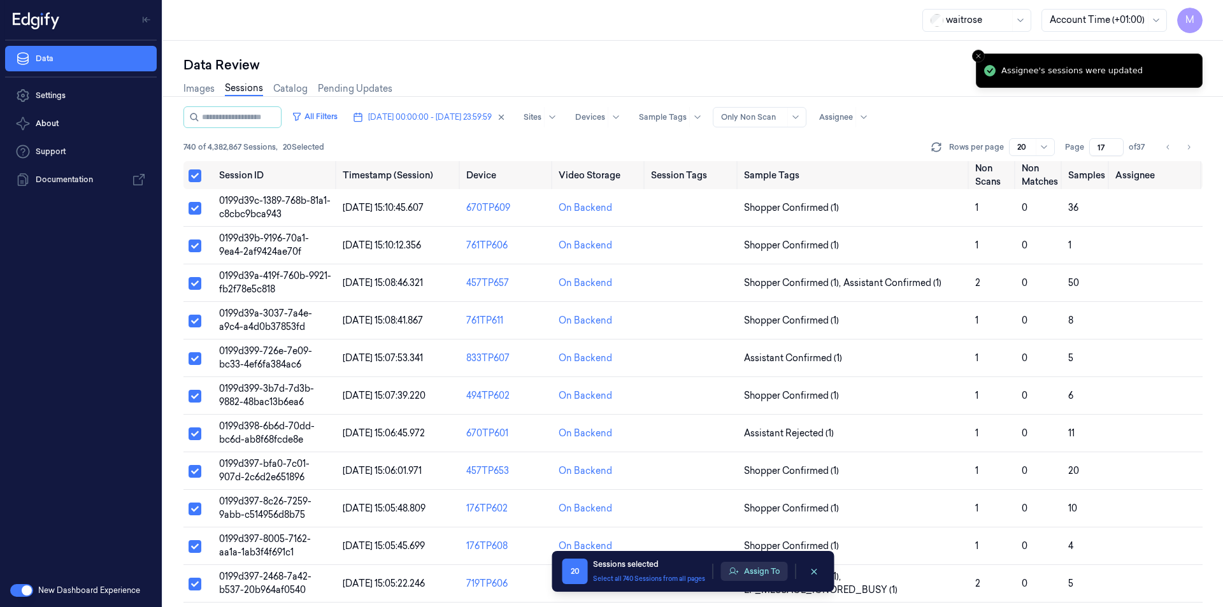
click at [765, 573] on button "Assign To" at bounding box center [754, 571] width 67 height 19
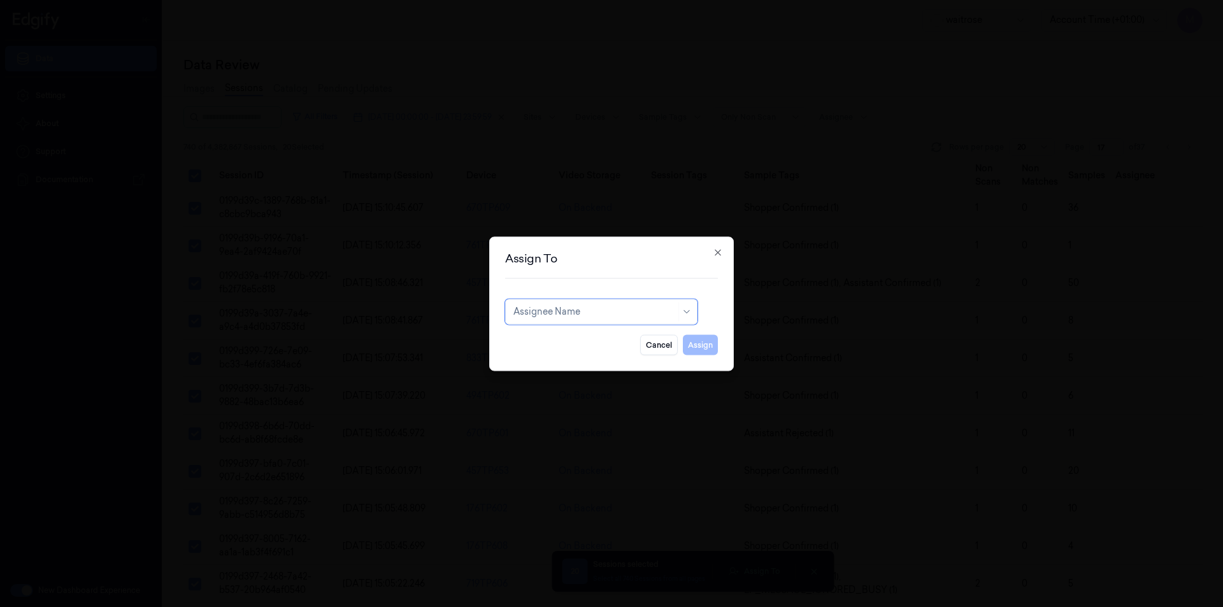
click at [587, 310] on div at bounding box center [595, 311] width 162 height 13
type input "var"
click at [562, 344] on div "[PERSON_NAME]" at bounding box center [552, 340] width 76 height 13
click at [696, 351] on button "Assign" at bounding box center [700, 344] width 35 height 20
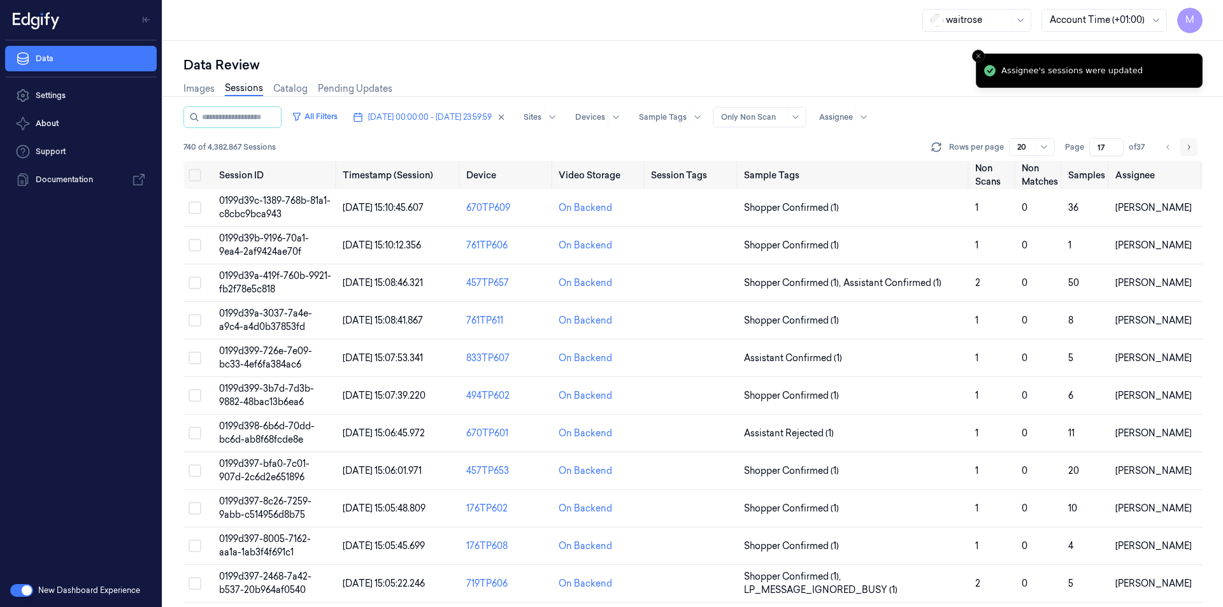
click at [1190, 150] on icon "Go to next page" at bounding box center [1189, 147] width 8 height 10
type input "18"
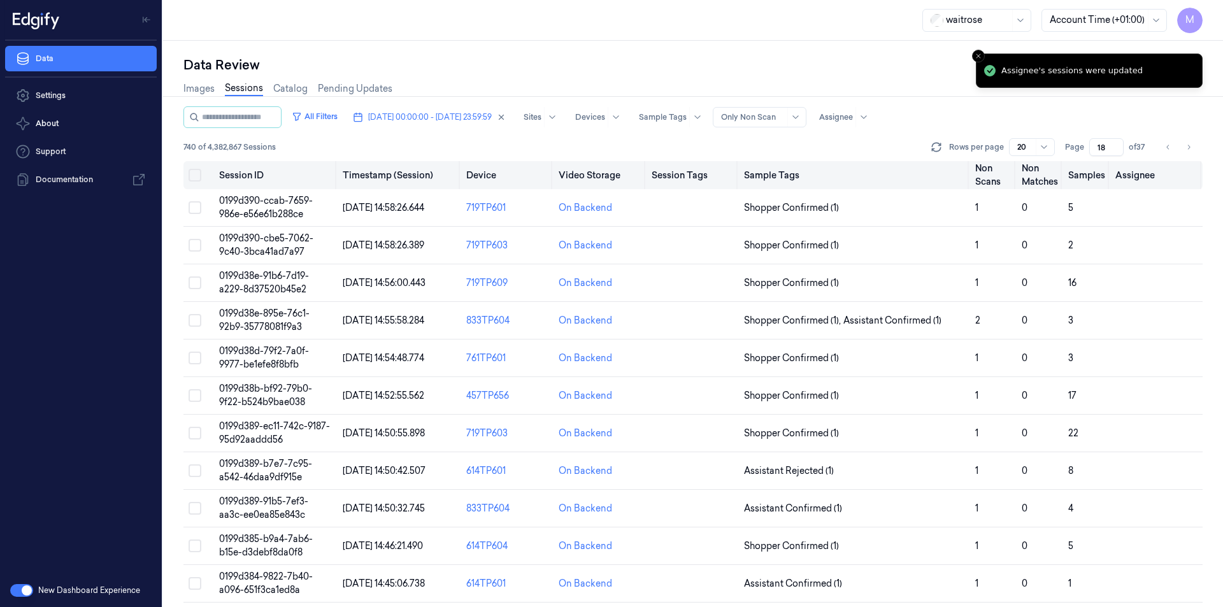
click at [196, 173] on button "Select all" at bounding box center [195, 175] width 13 height 13
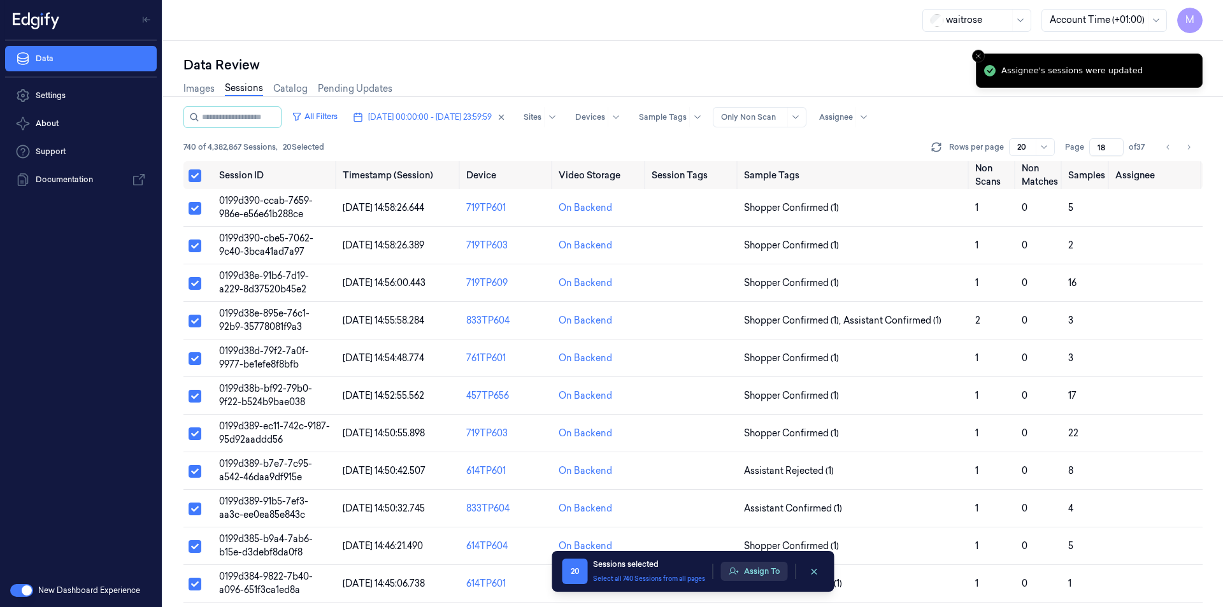
click at [761, 575] on button "Assign To" at bounding box center [754, 571] width 67 height 19
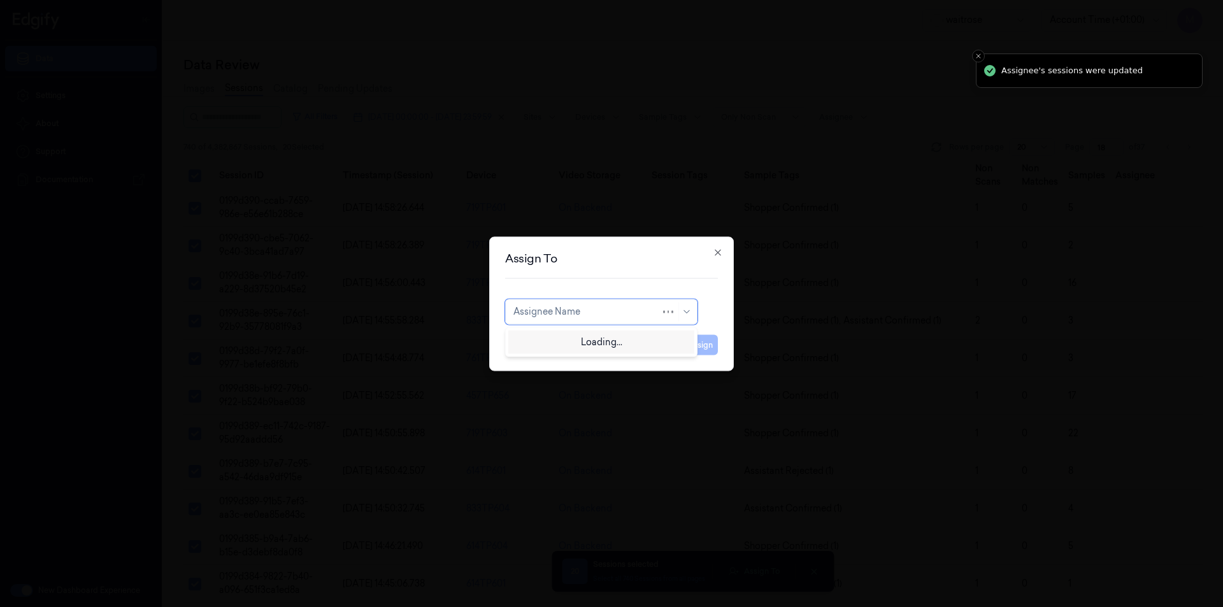
click at [540, 304] on div "Assignee Name" at bounding box center [587, 312] width 147 height 18
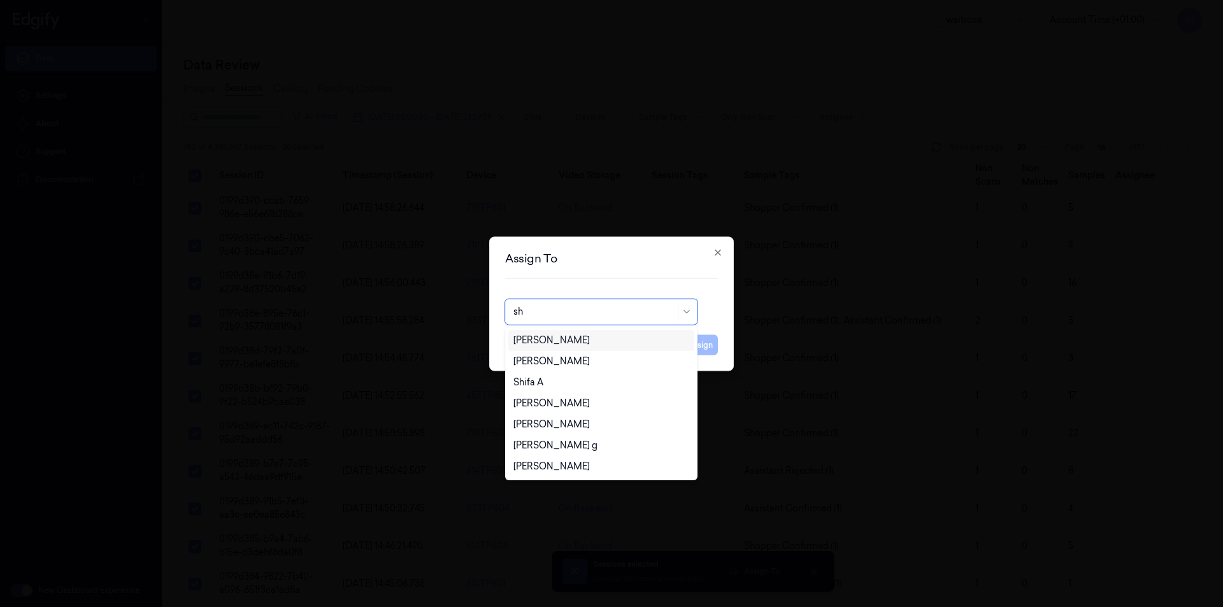
type input "shi"
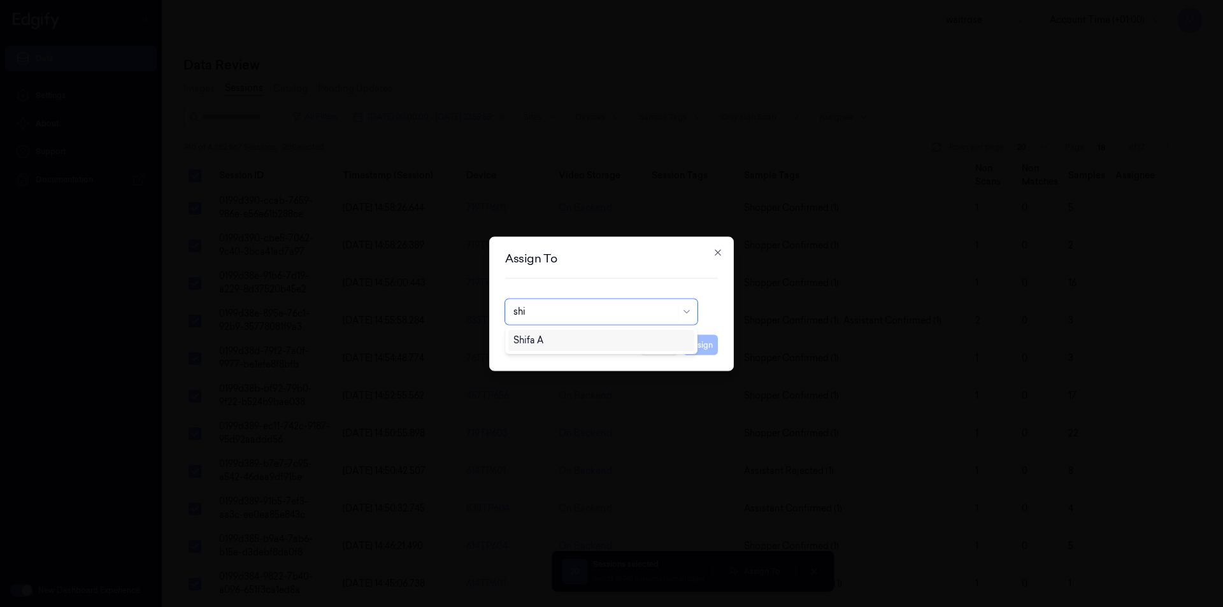
click at [546, 340] on div "Shifa A" at bounding box center [602, 340] width 176 height 13
click at [707, 352] on button "Assign" at bounding box center [700, 344] width 35 height 20
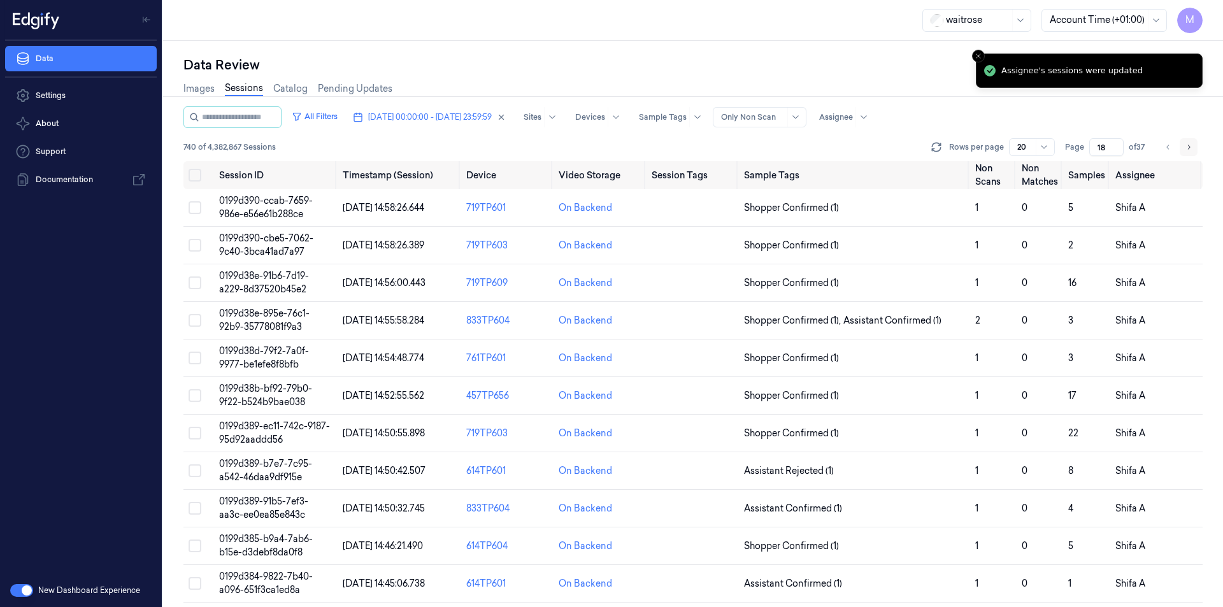
click at [1191, 145] on icon "Go to next page" at bounding box center [1189, 147] width 8 height 10
type input "19"
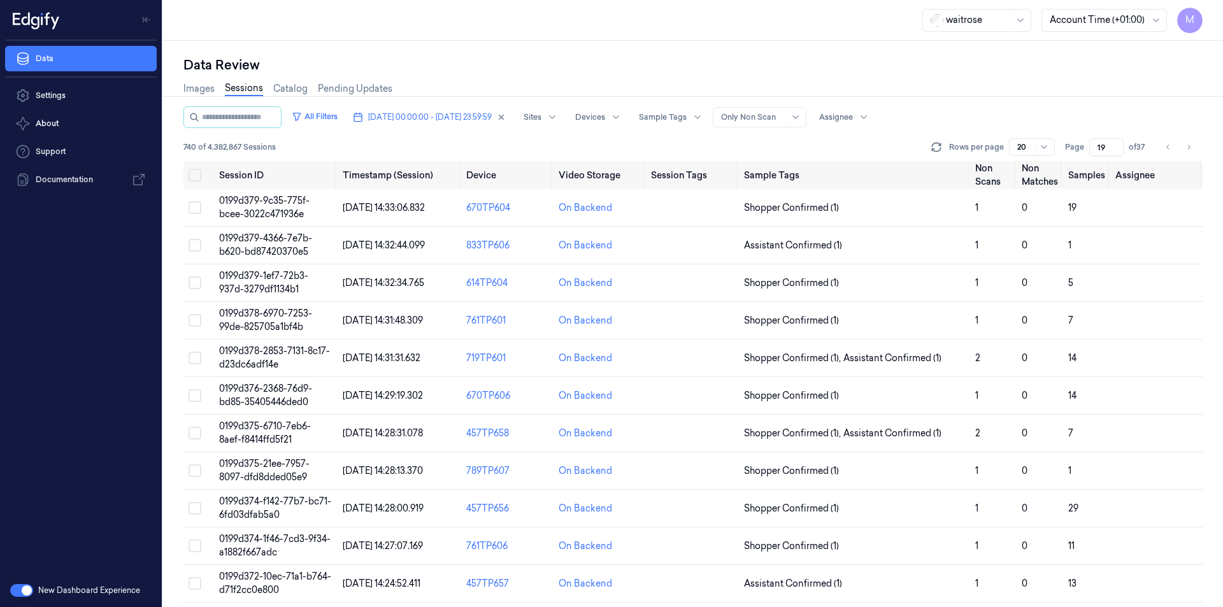
click at [594, 67] on div "Data Review" at bounding box center [692, 65] width 1019 height 18
